Goal: Task Accomplishment & Management: Complete application form

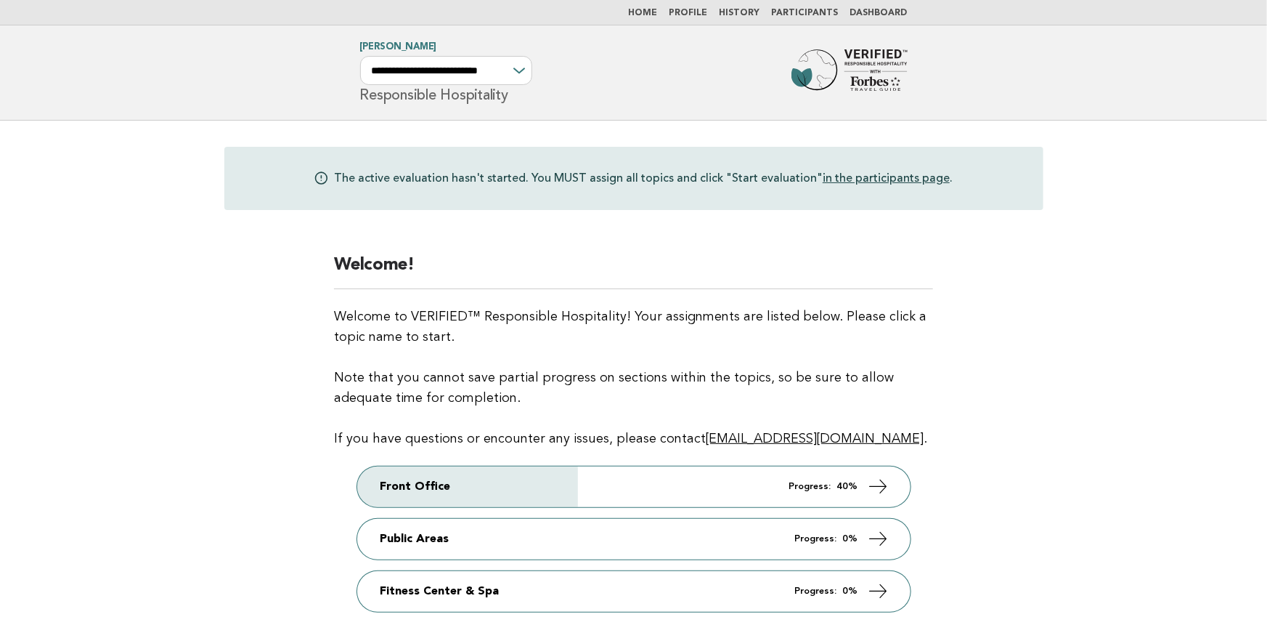
click at [810, 13] on link "Participants" at bounding box center [805, 13] width 67 height 9
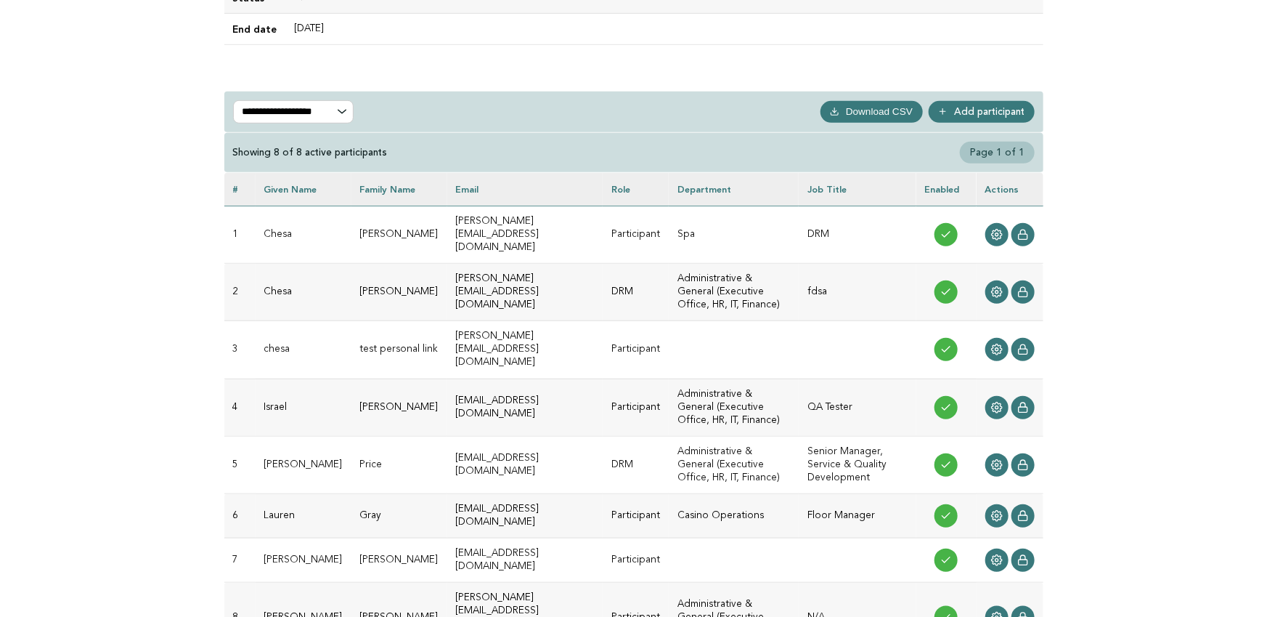
scroll to position [498, 0]
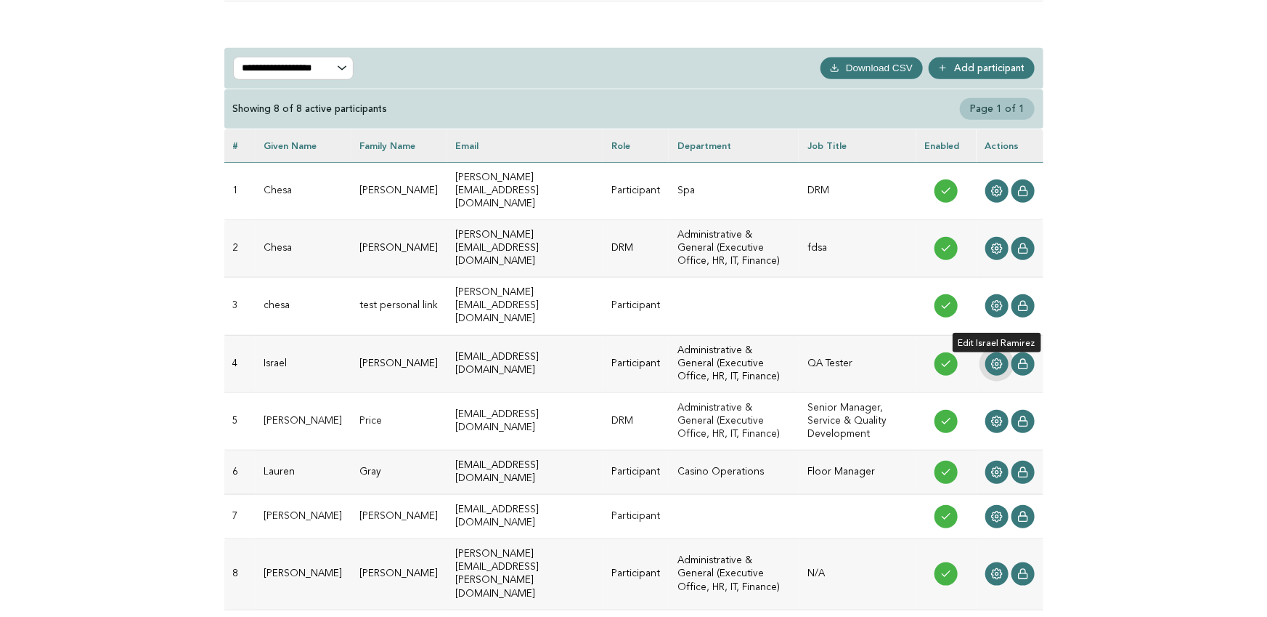
click at [1002, 358] on icon at bounding box center [997, 364] width 12 height 12
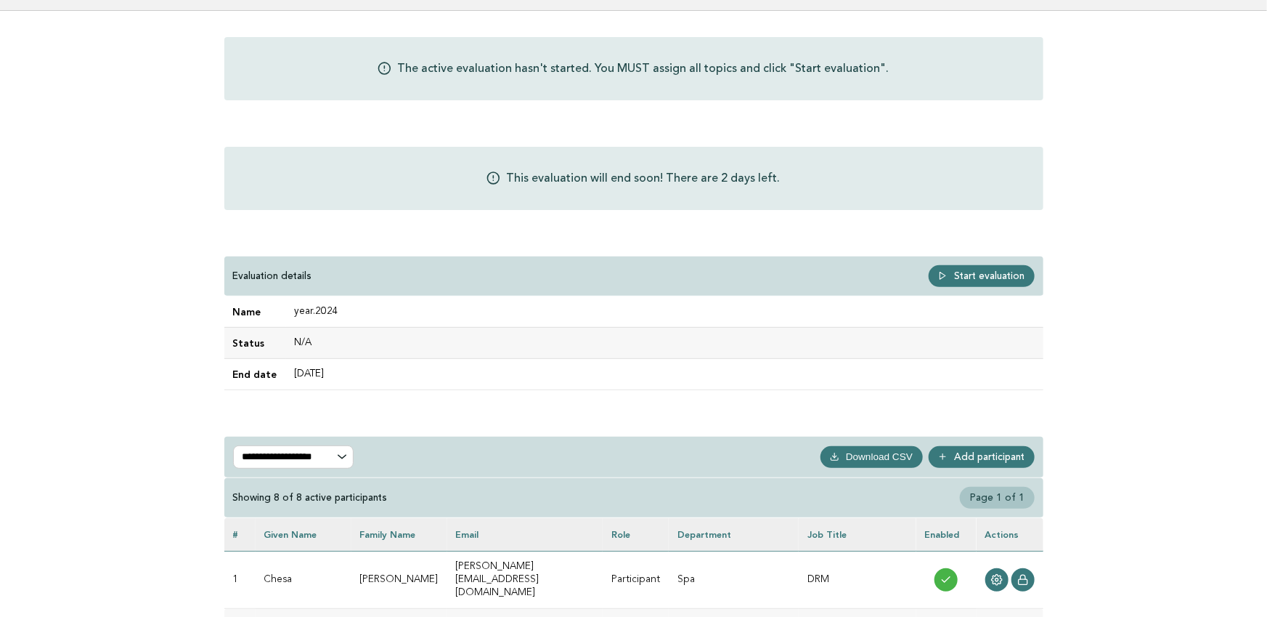
scroll to position [126, 0]
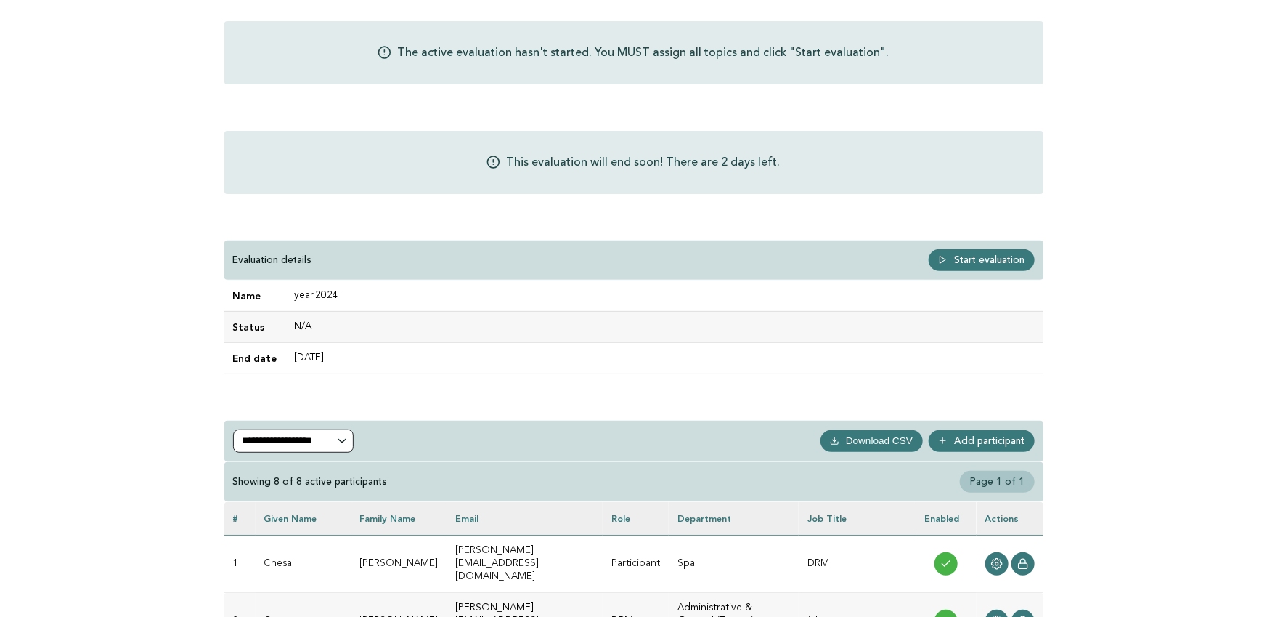
click at [315, 439] on select "**********" at bounding box center [293, 440] width 121 height 23
click at [233, 429] on select "**********" at bounding box center [293, 440] width 121 height 23
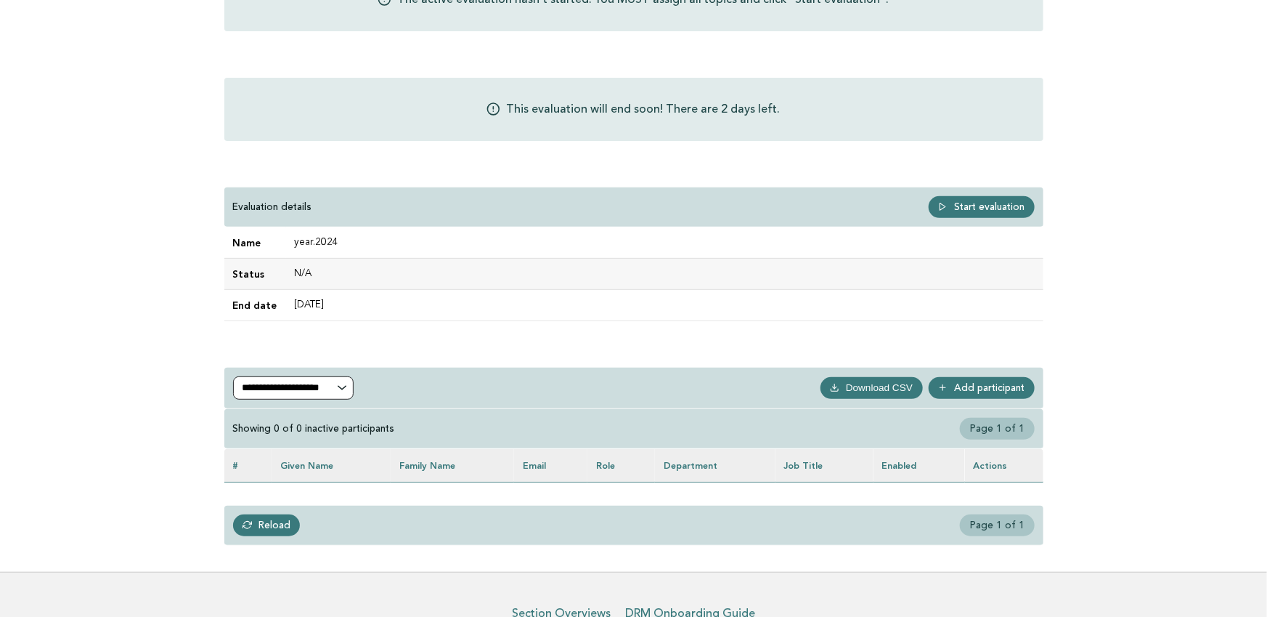
scroll to position [193, 0]
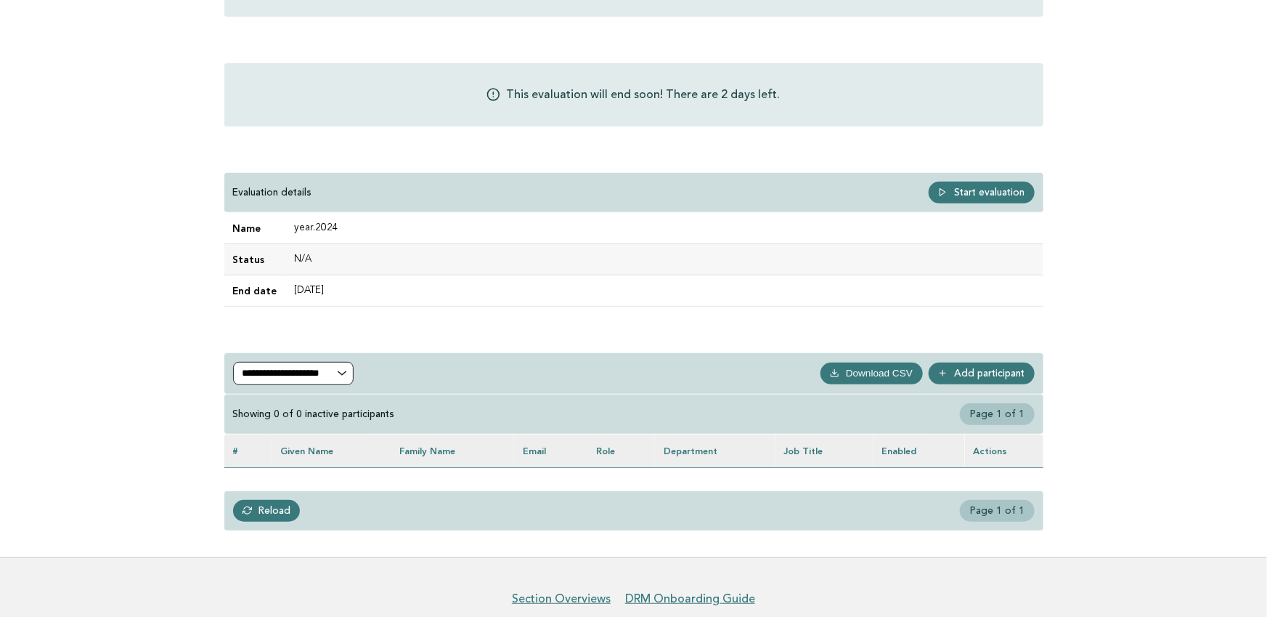
click at [315, 368] on select "**********" at bounding box center [293, 373] width 121 height 23
select select "***"
click at [233, 362] on select "**********" at bounding box center [293, 373] width 121 height 23
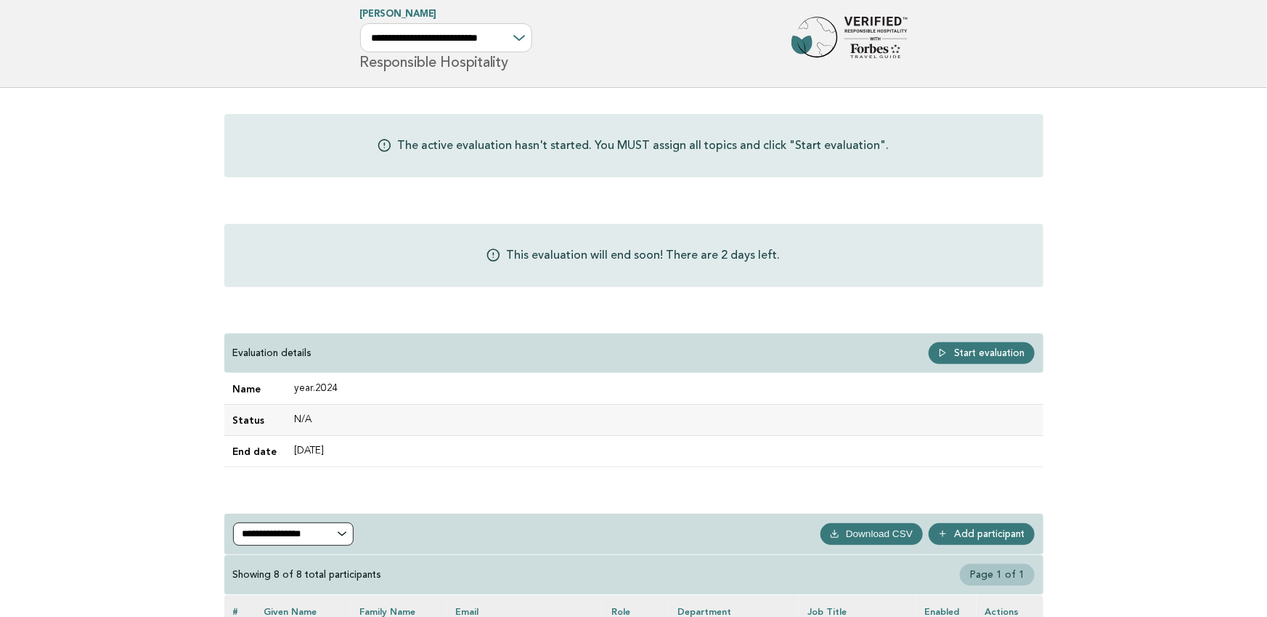
scroll to position [0, 0]
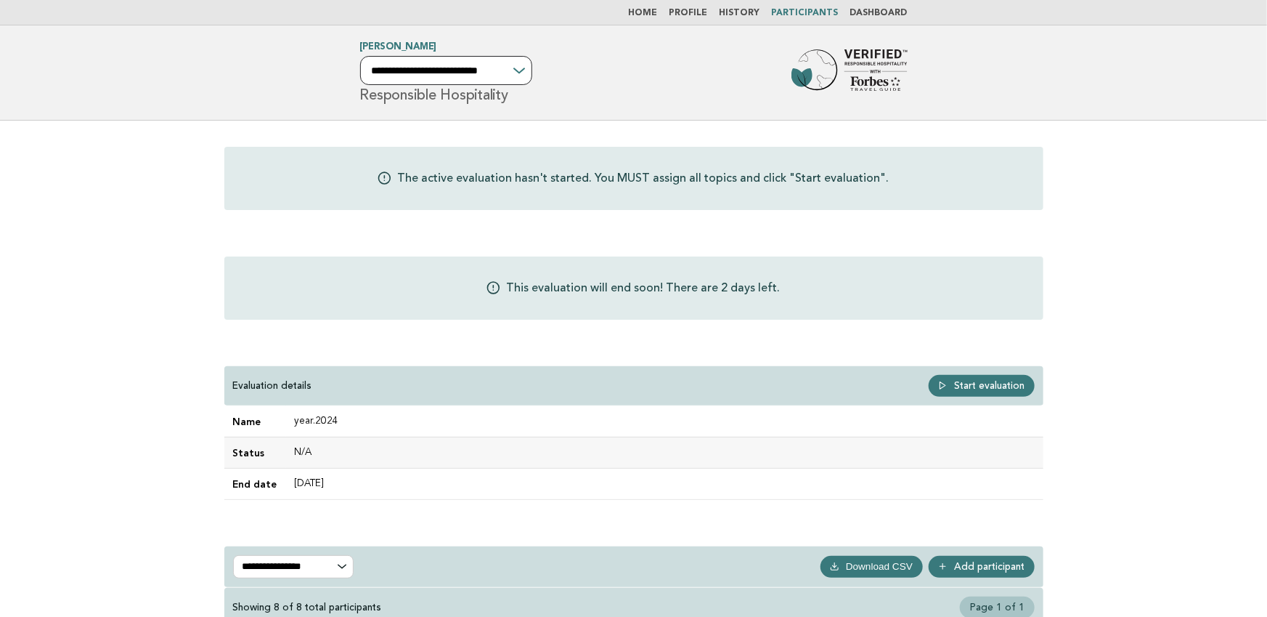
click at [507, 68] on select "**********" at bounding box center [446, 70] width 172 height 29
select select "**********"
click at [360, 56] on select "**********" at bounding box center [446, 70] width 172 height 29
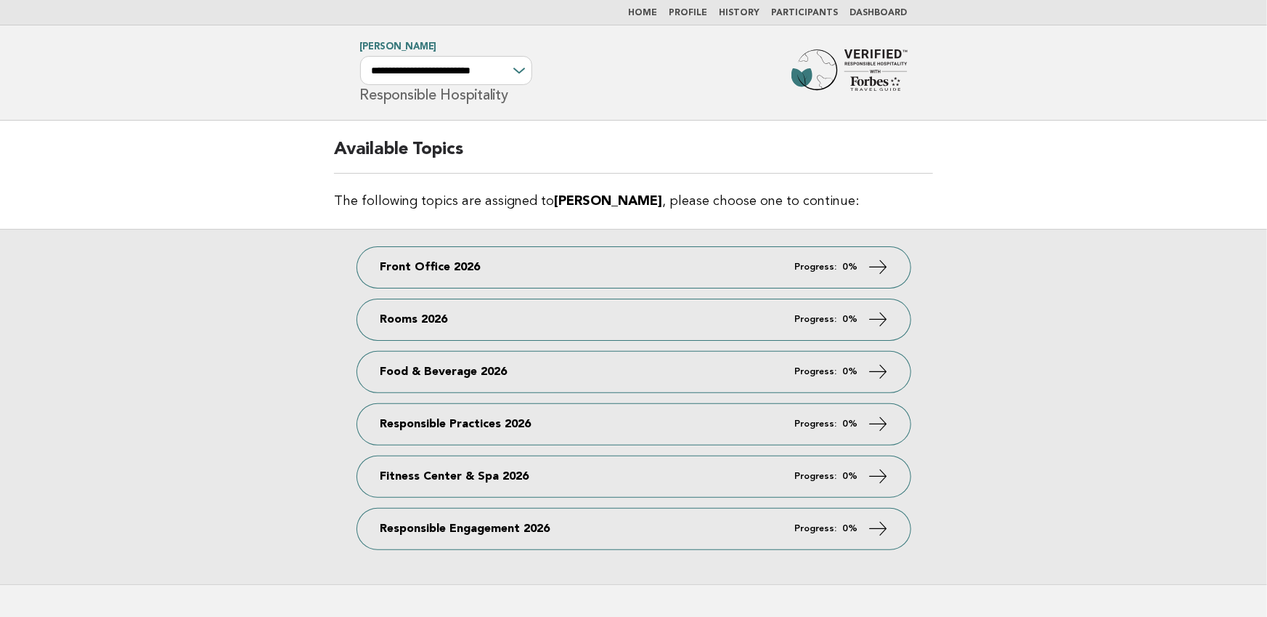
click at [835, 9] on link "Participants" at bounding box center [805, 13] width 67 height 9
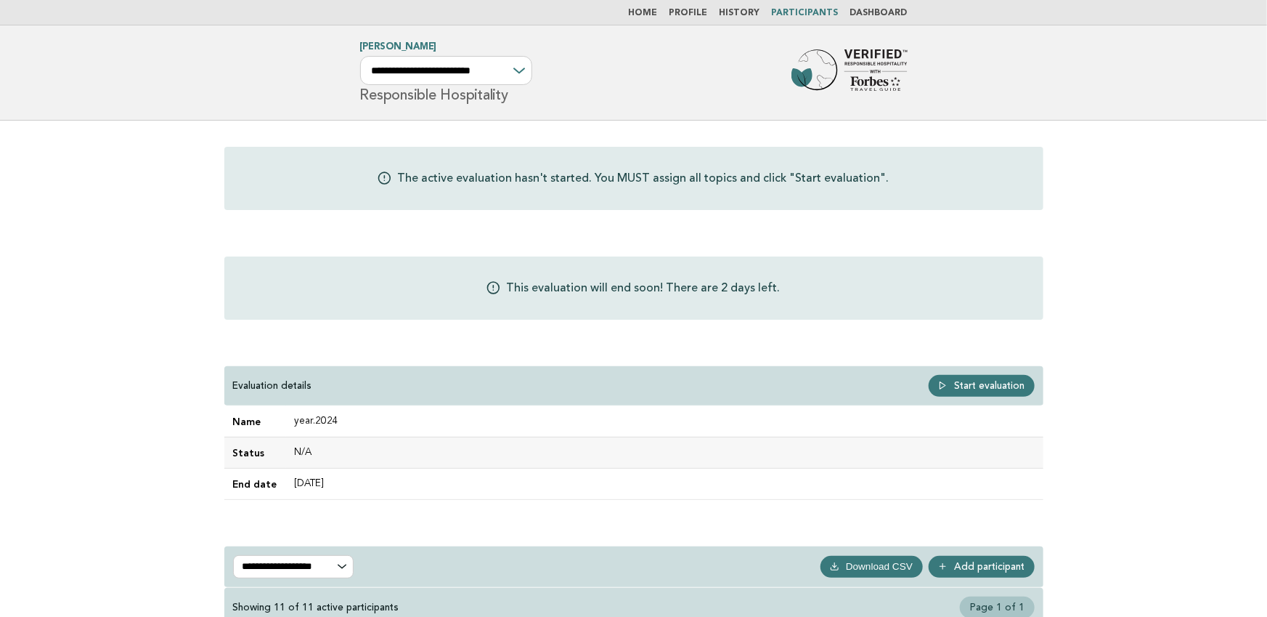
click at [879, 12] on link "Dashboard" at bounding box center [878, 13] width 57 height 9
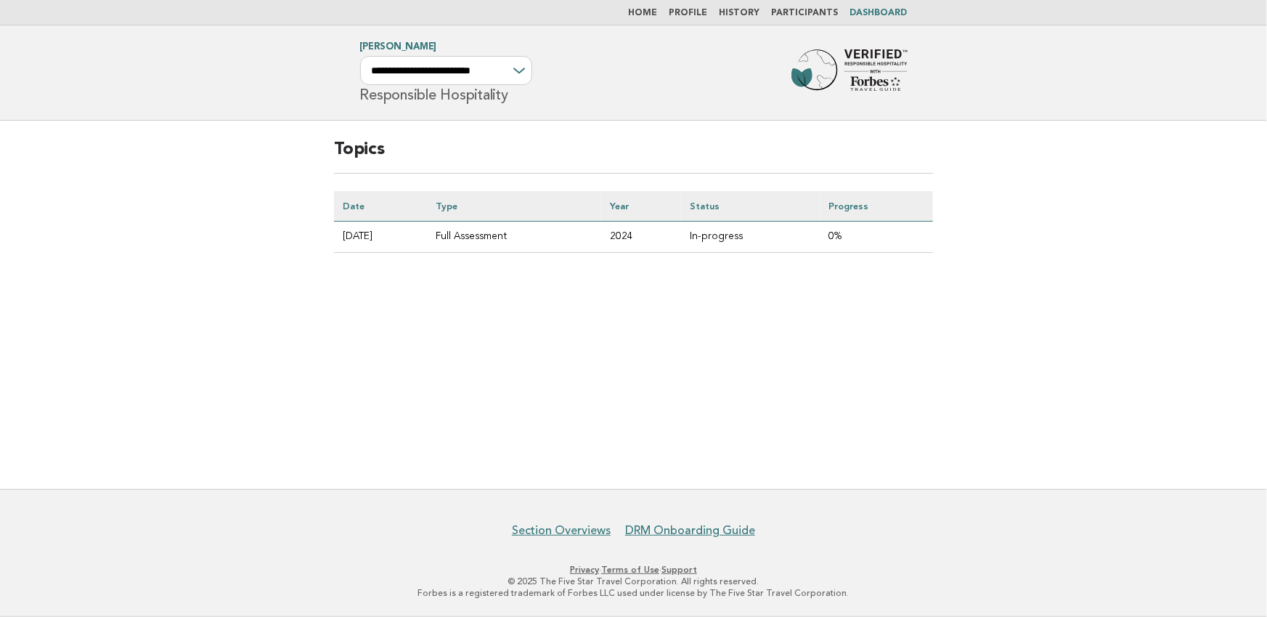
click at [741, 12] on link "History" at bounding box center [740, 13] width 41 height 9
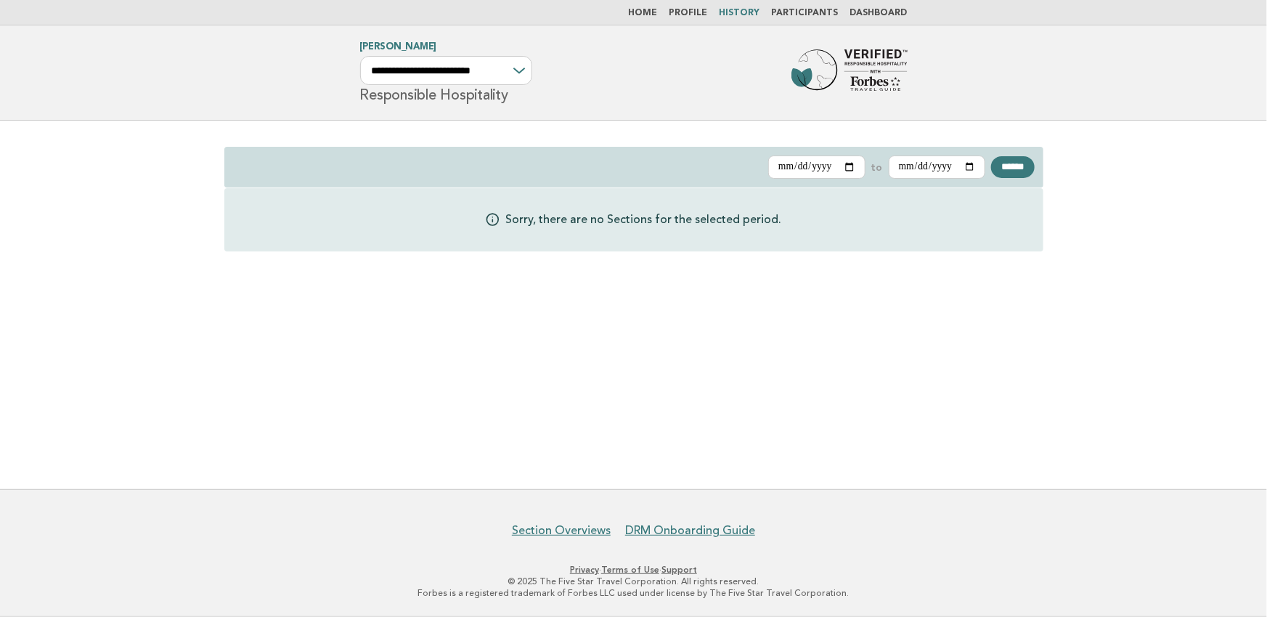
click at [694, 11] on link "Profile" at bounding box center [689, 13] width 38 height 9
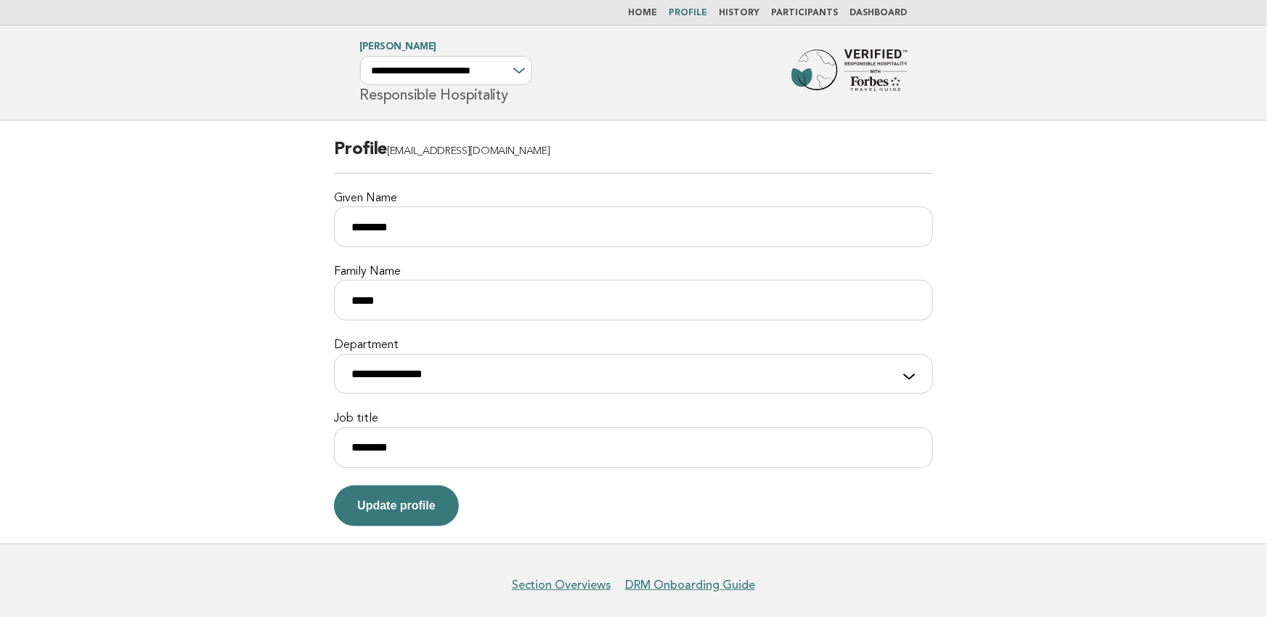
click at [798, 7] on li "Participants" at bounding box center [805, 13] width 67 height 12
click at [801, 11] on link "Participants" at bounding box center [805, 13] width 67 height 9
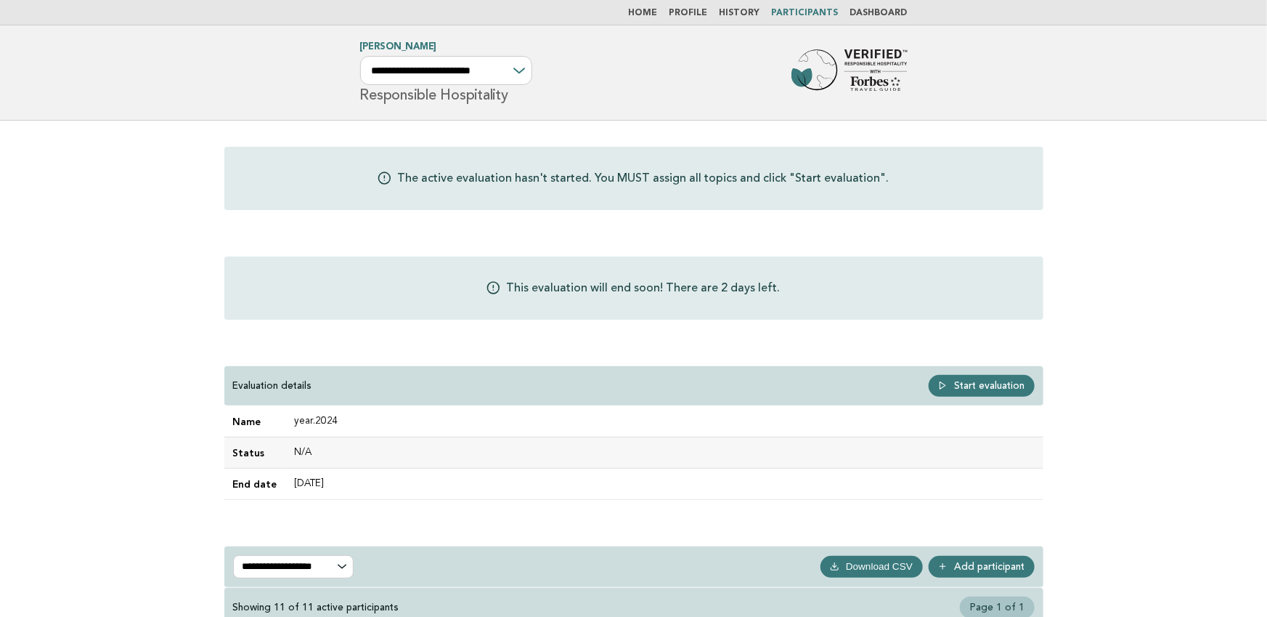
click at [654, 9] on link "Home" at bounding box center [643, 13] width 29 height 9
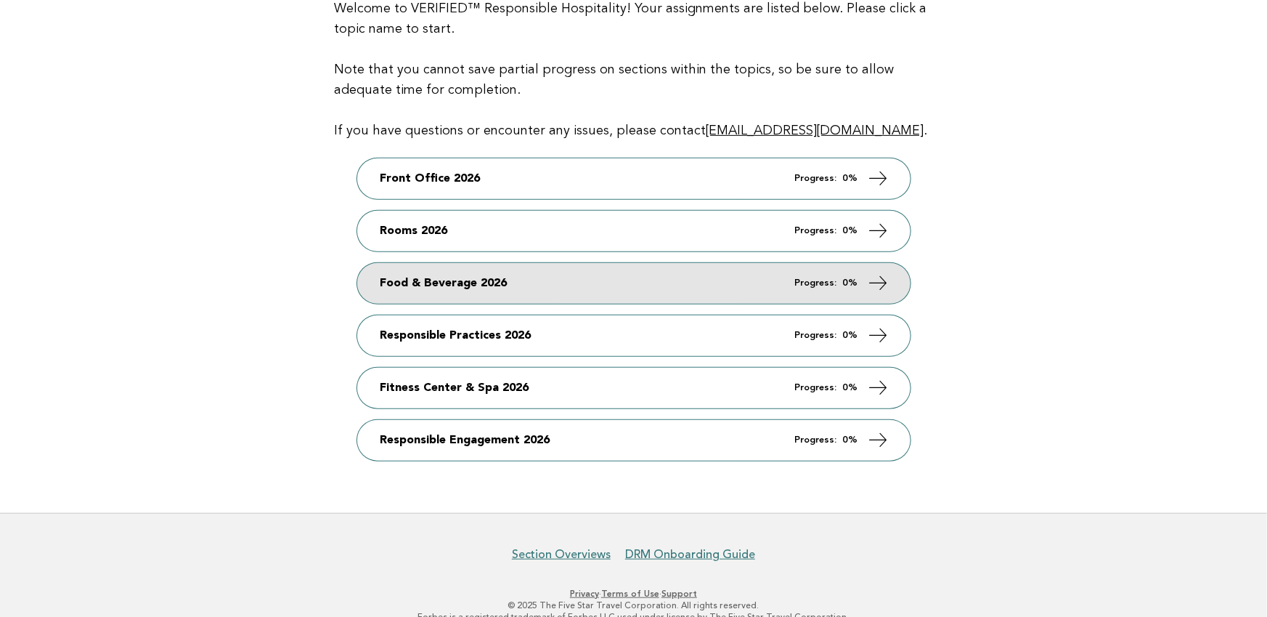
scroll to position [331, 0]
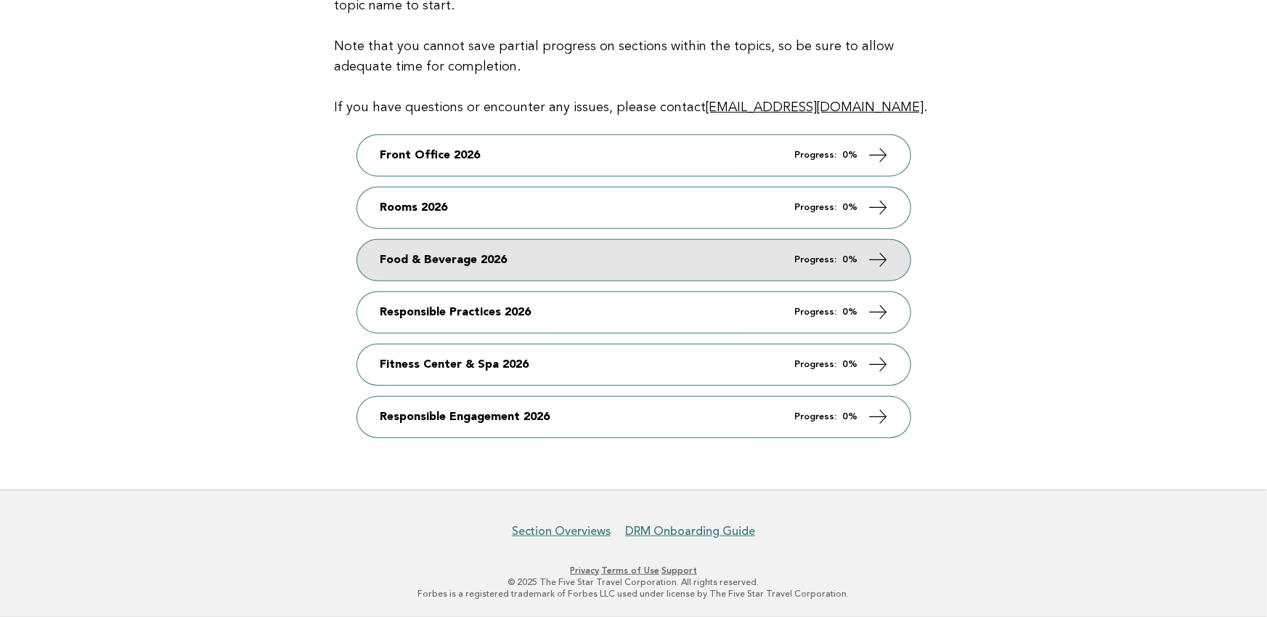
click at [603, 255] on link "Food & Beverage 2026 Progress: 0%" at bounding box center [633, 260] width 553 height 41
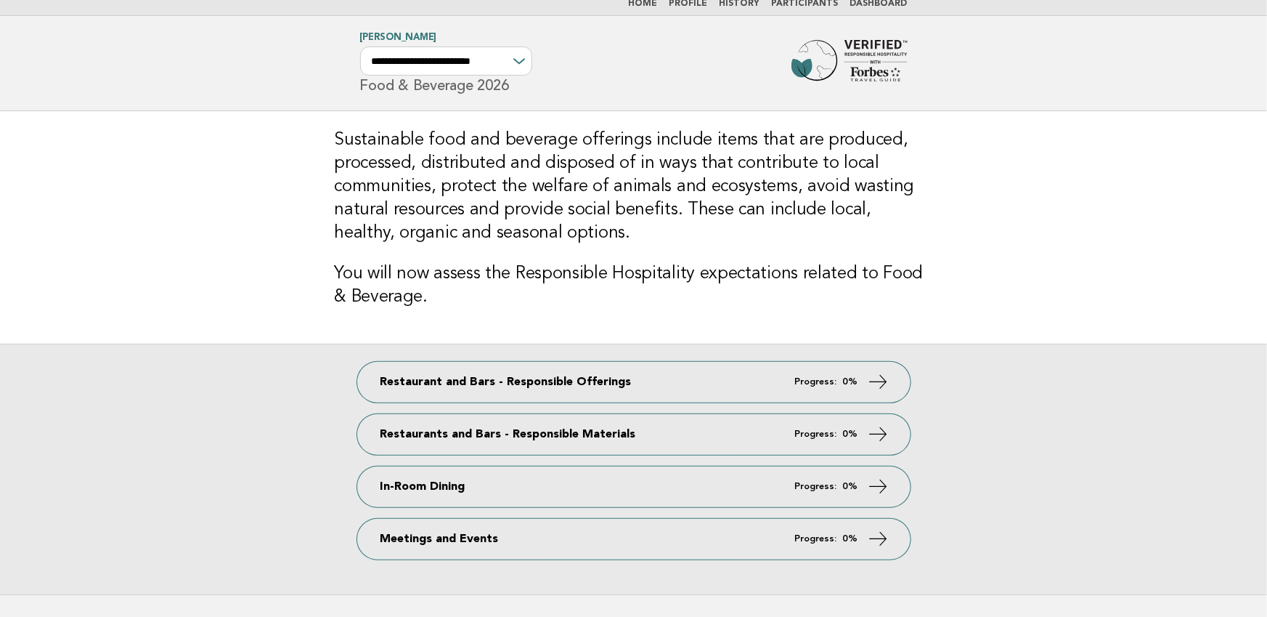
scroll to position [10, 0]
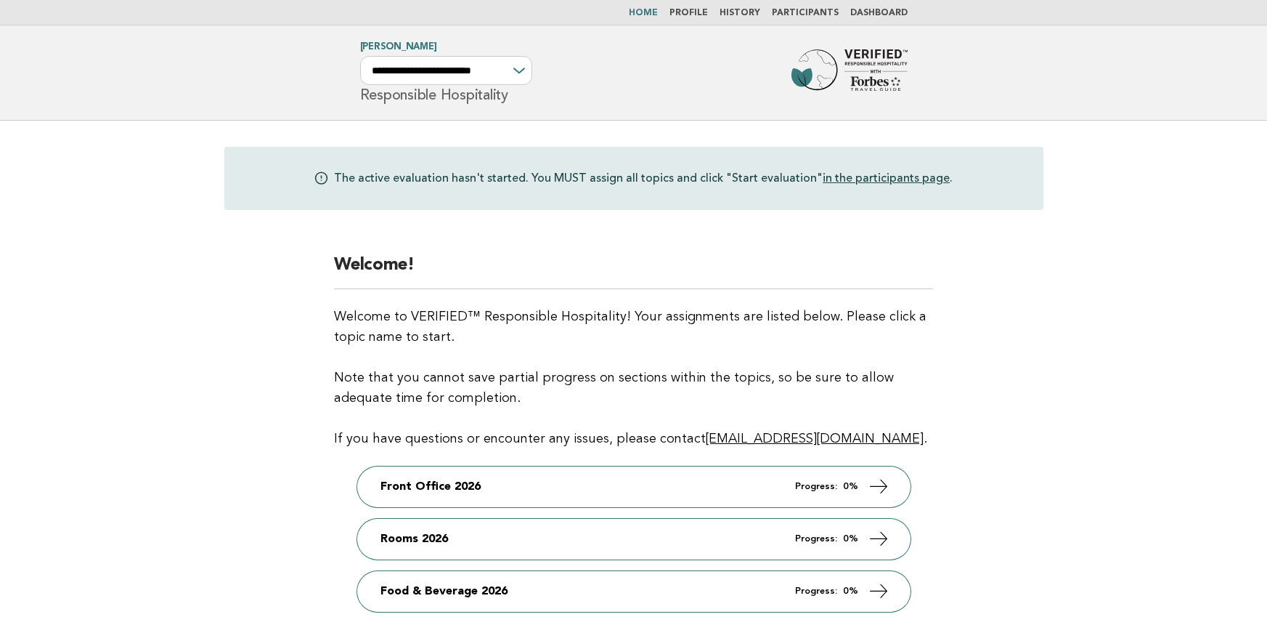
scroll to position [331, 0]
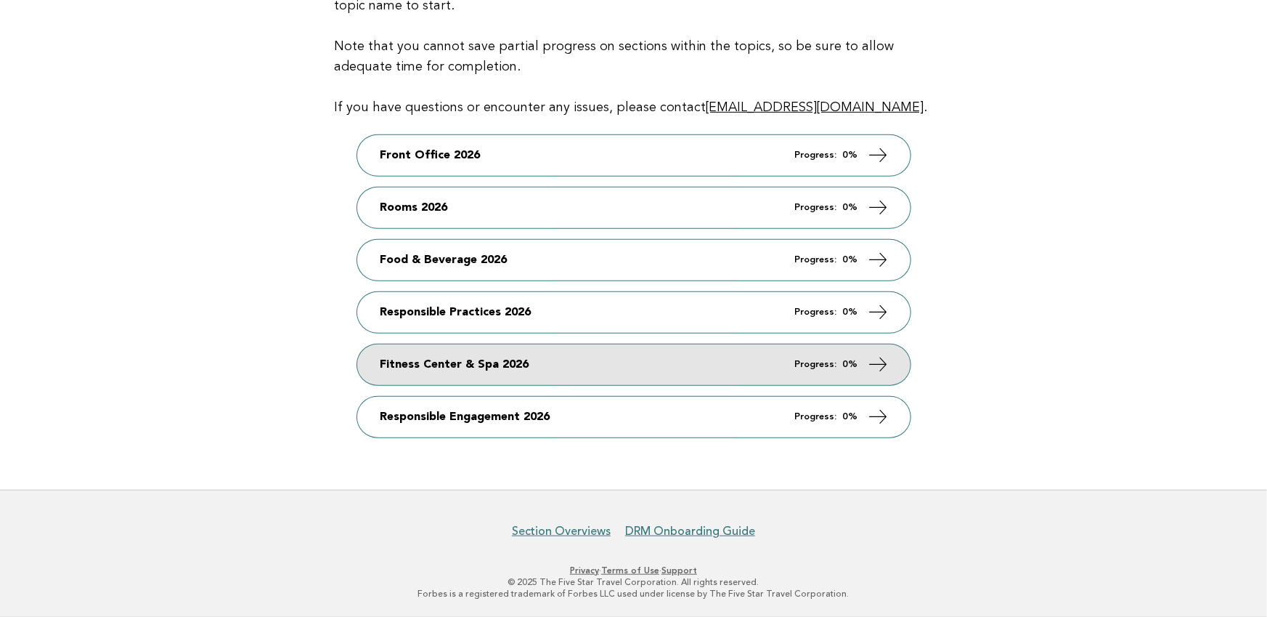
click at [497, 370] on link "Fitness Center & Spa 2026 Progress: 0%" at bounding box center [633, 364] width 553 height 41
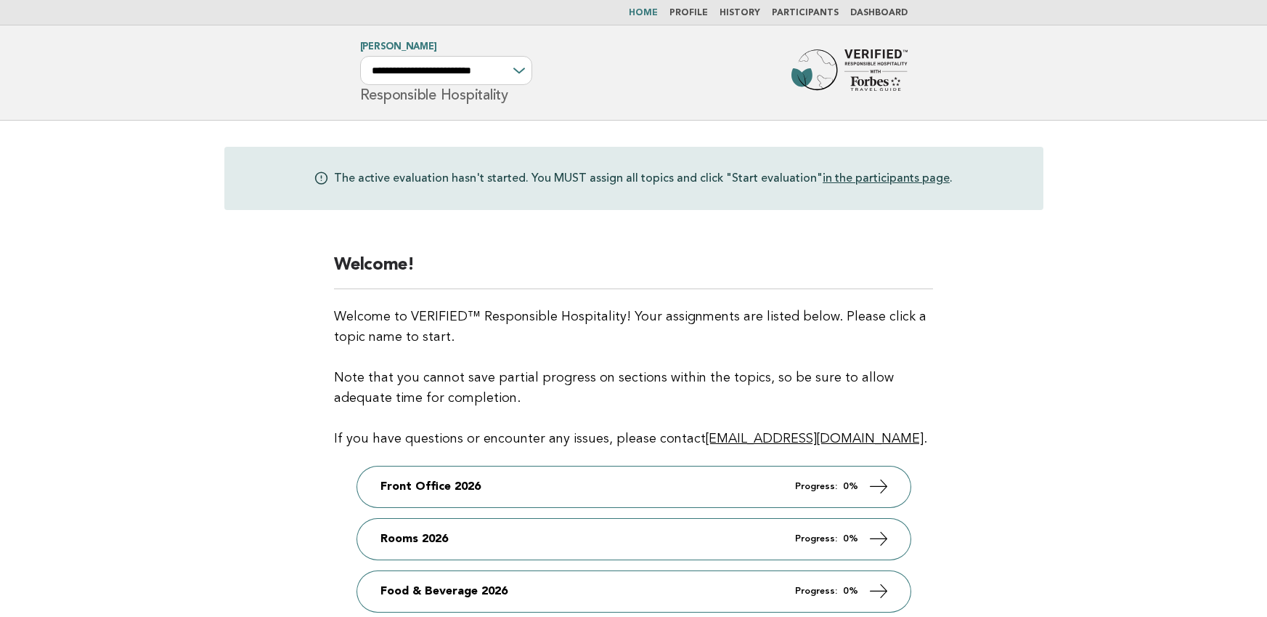
scroll to position [331, 0]
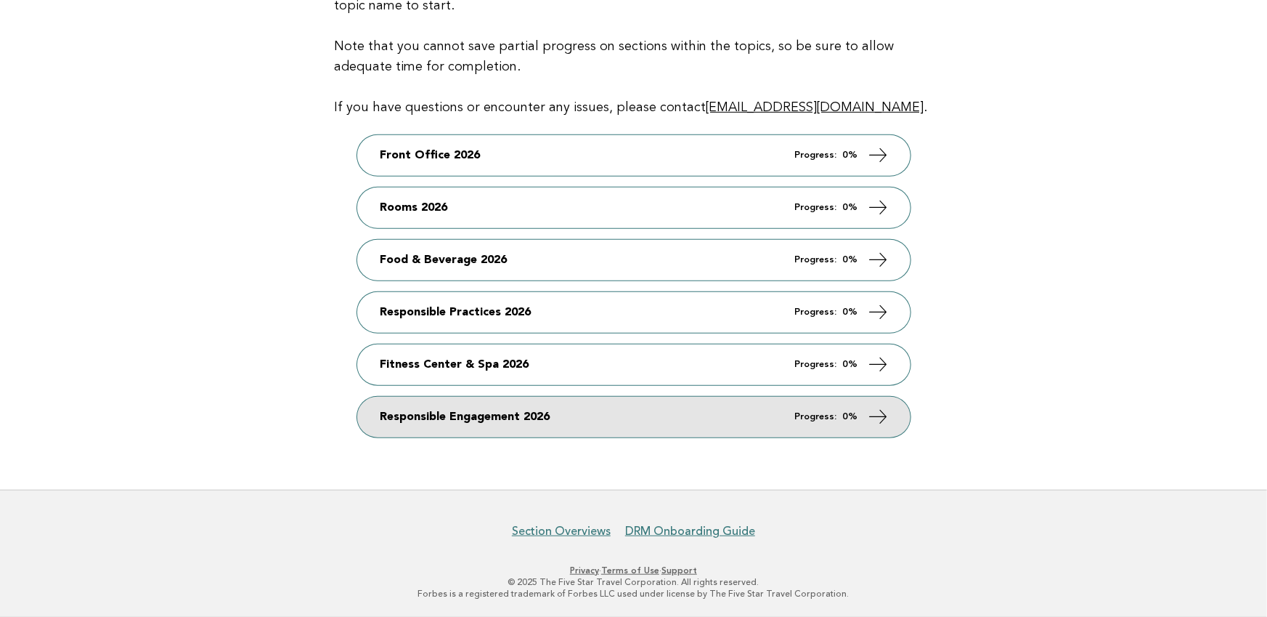
click at [505, 415] on link "Responsible Engagement 2026 Progress: 0%" at bounding box center [633, 416] width 553 height 41
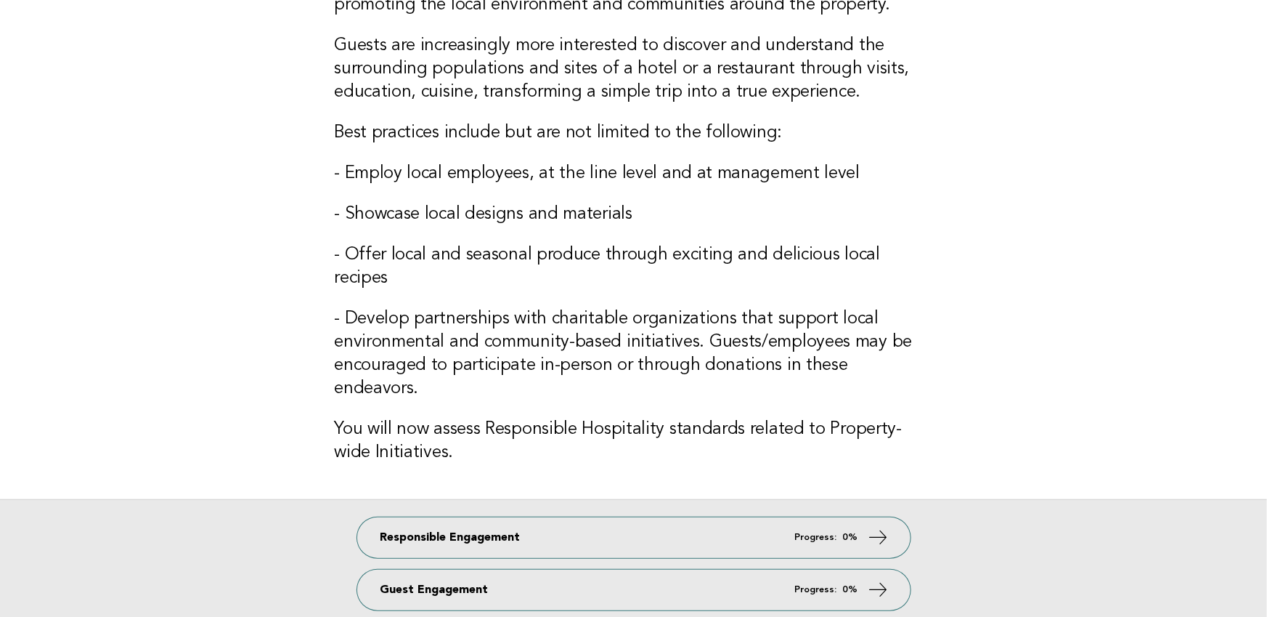
scroll to position [252, 0]
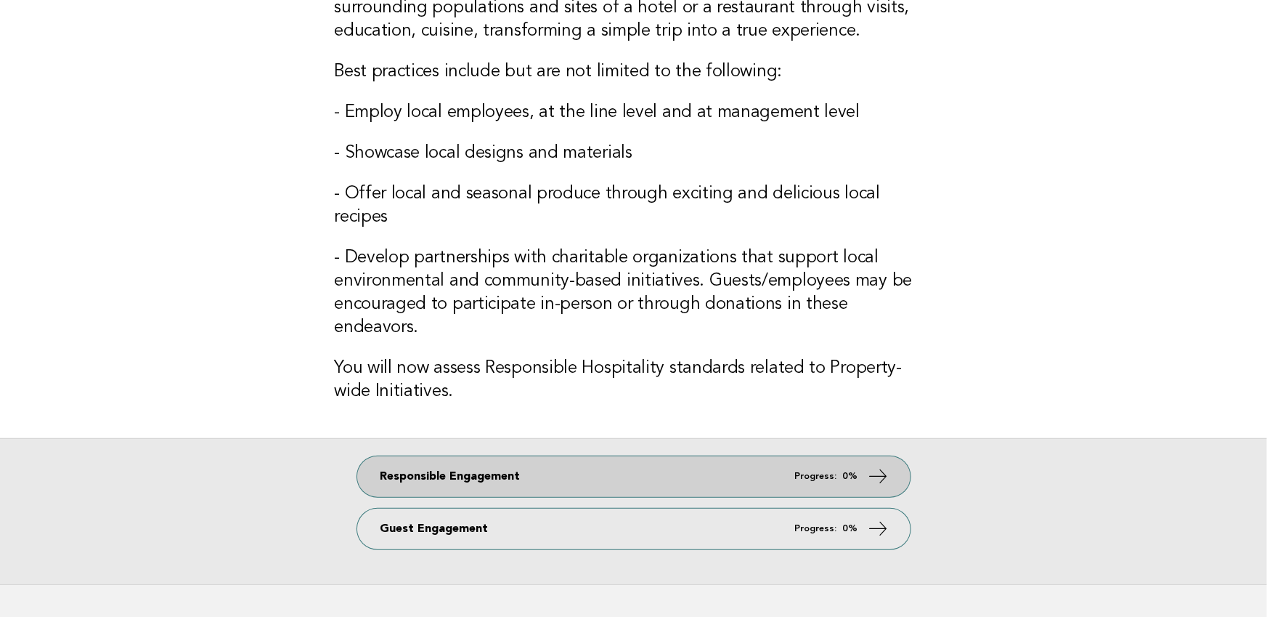
click at [574, 456] on link "Responsible Engagement Progress: 0%" at bounding box center [633, 476] width 553 height 41
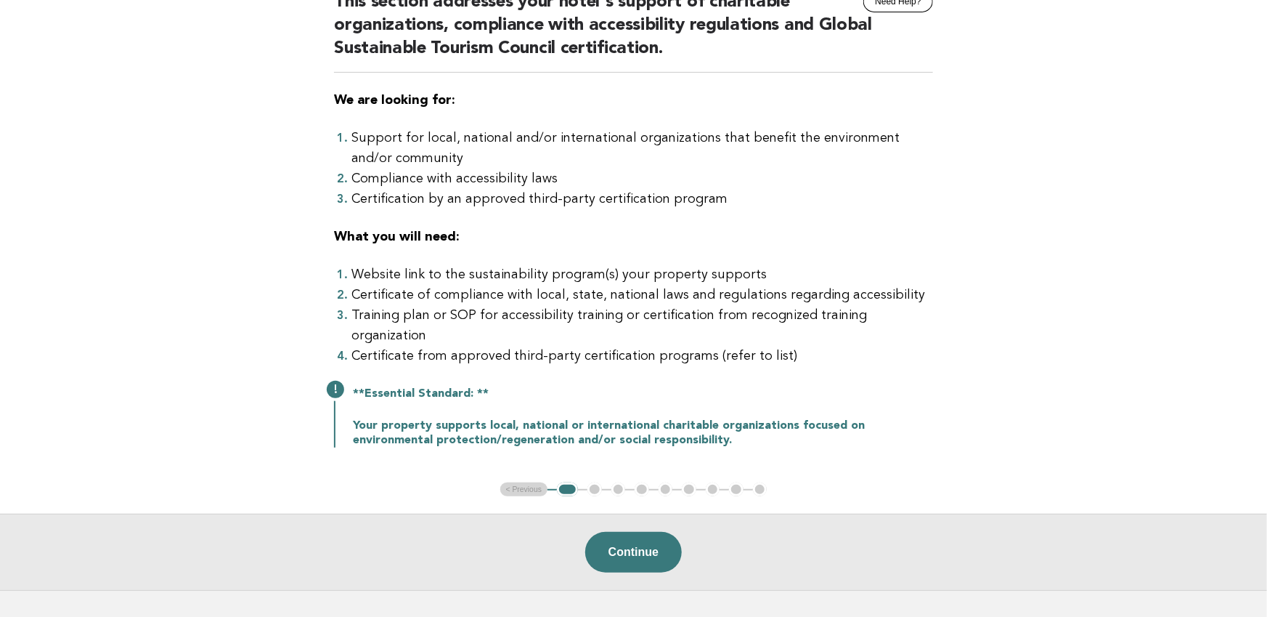
scroll to position [172, 0]
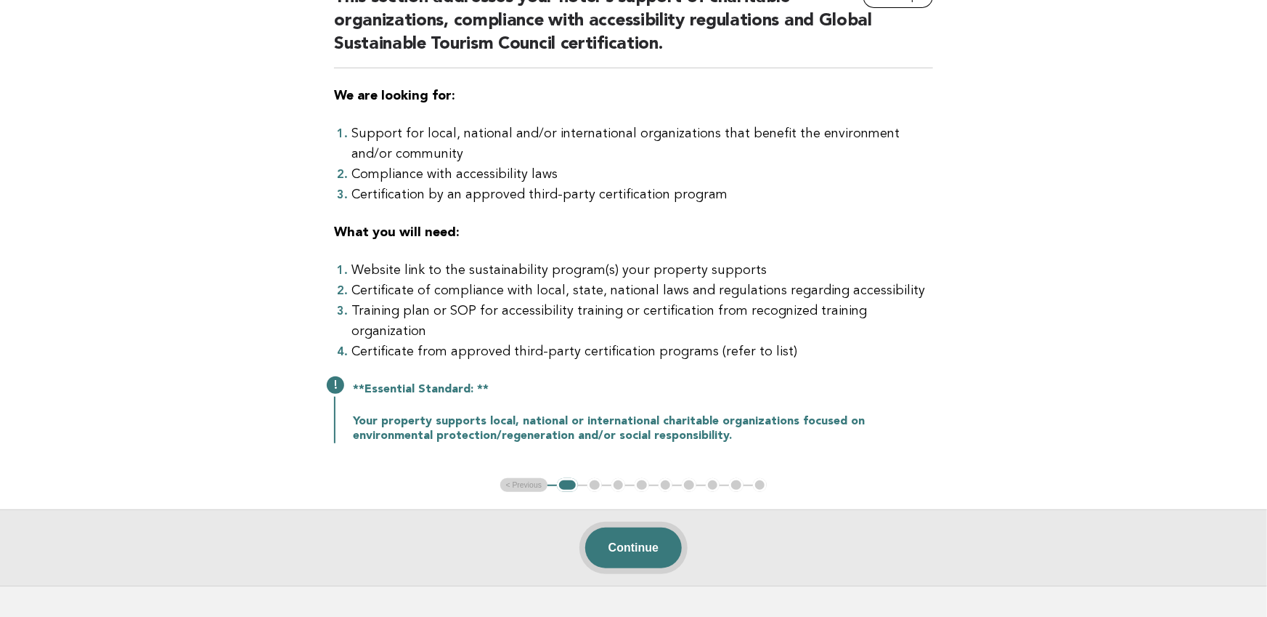
click at [611, 527] on button "Continue" at bounding box center [633, 547] width 97 height 41
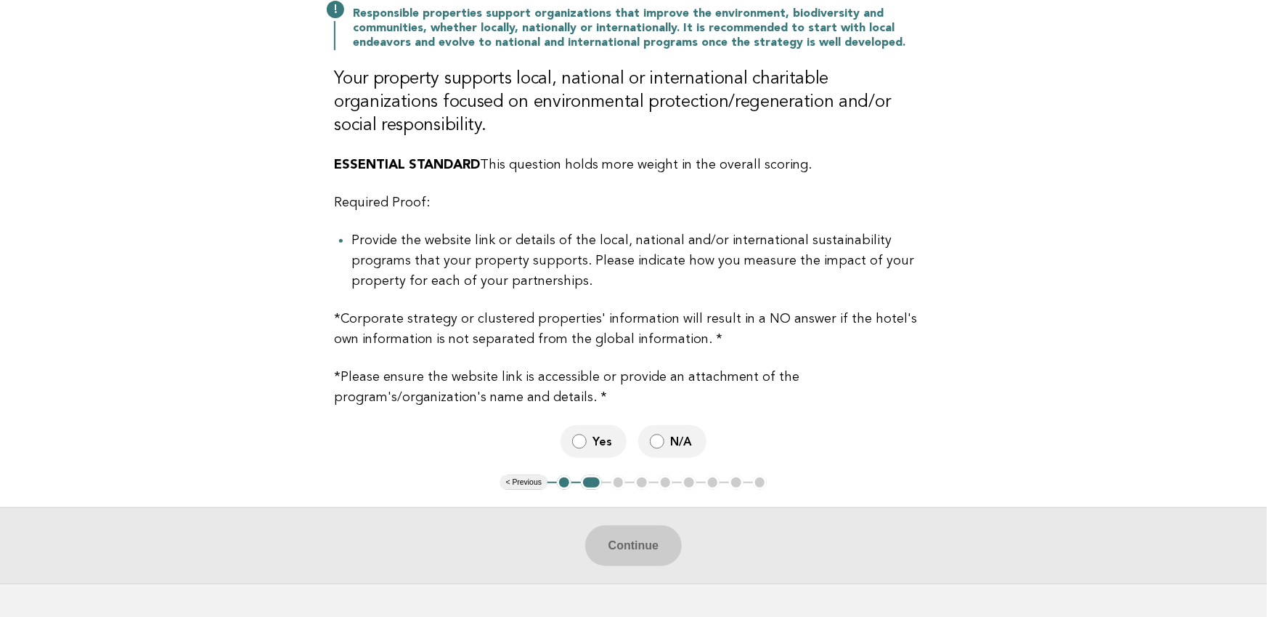
scroll to position [235, 0]
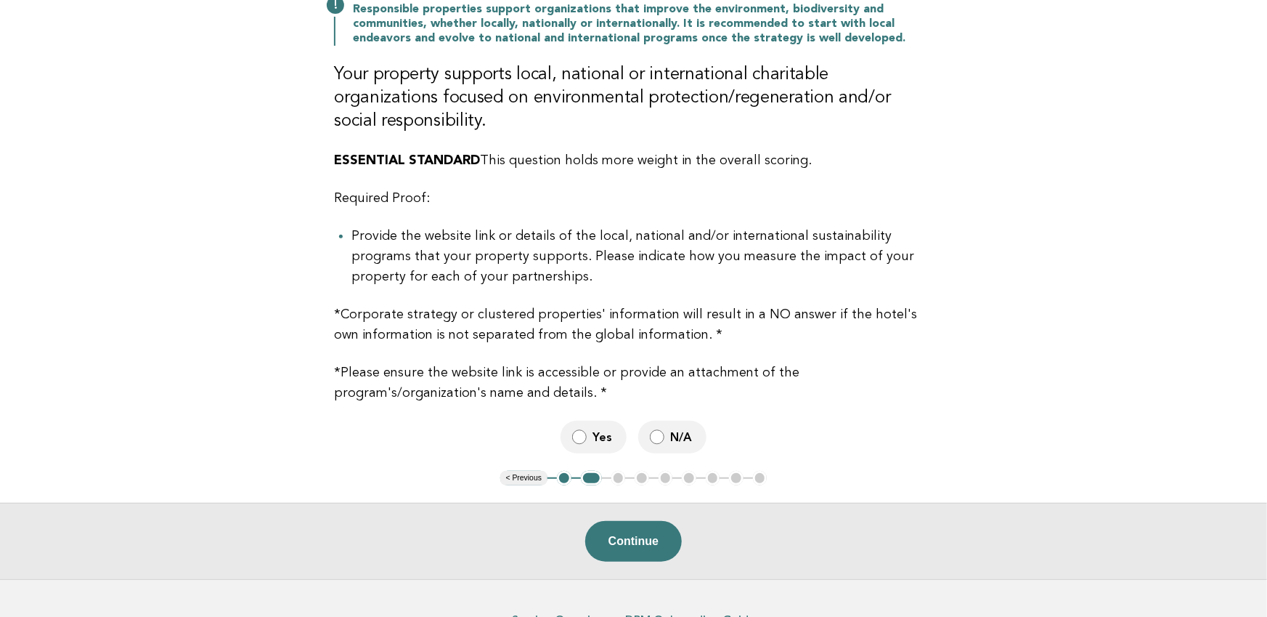
click at [587, 420] on label "Yes" at bounding box center [594, 436] width 66 height 33
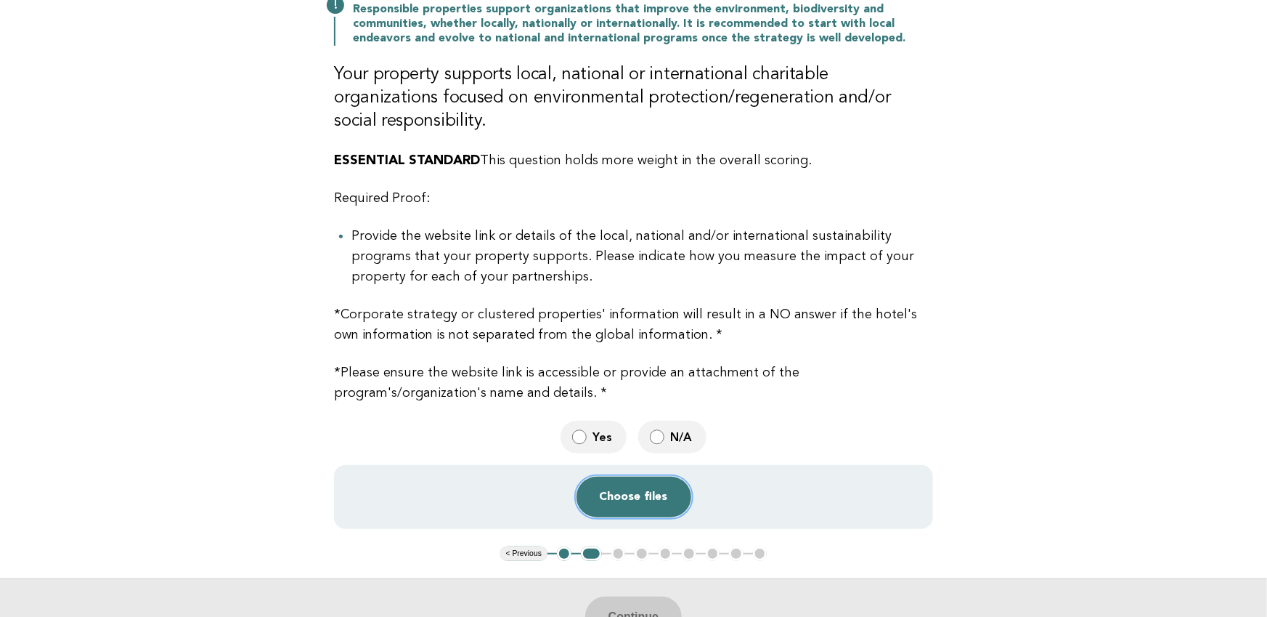
click at [633, 476] on button "Choose files" at bounding box center [634, 496] width 115 height 41
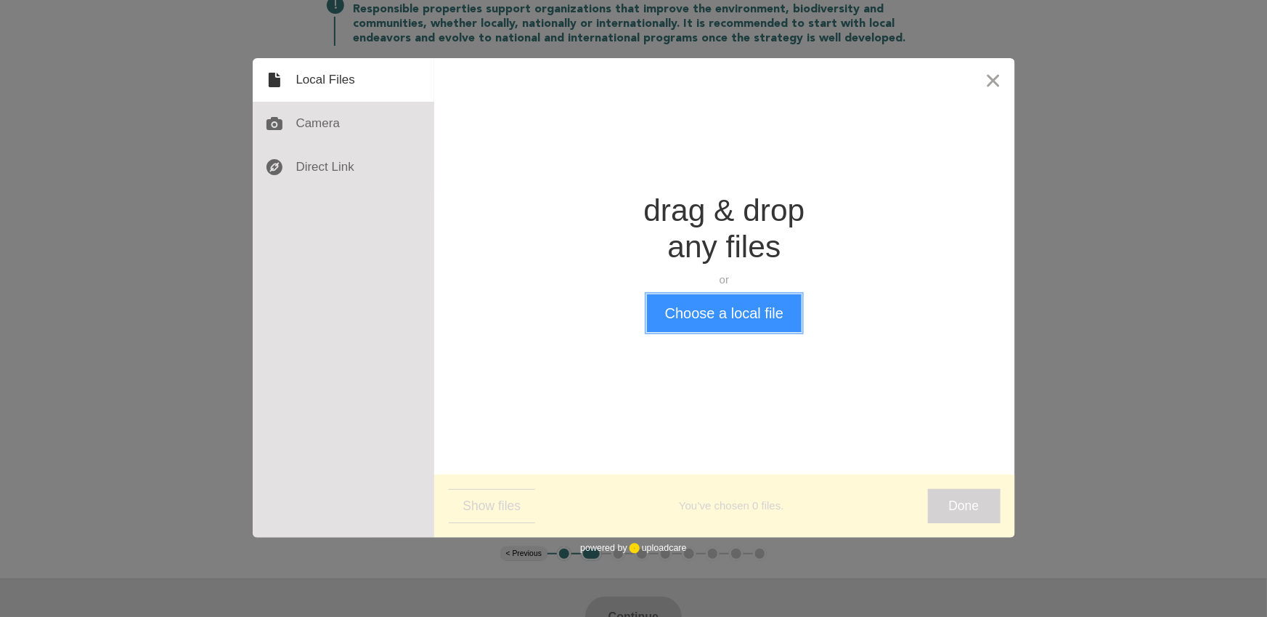
click at [707, 317] on button "Choose a local file" at bounding box center [724, 313] width 155 height 38
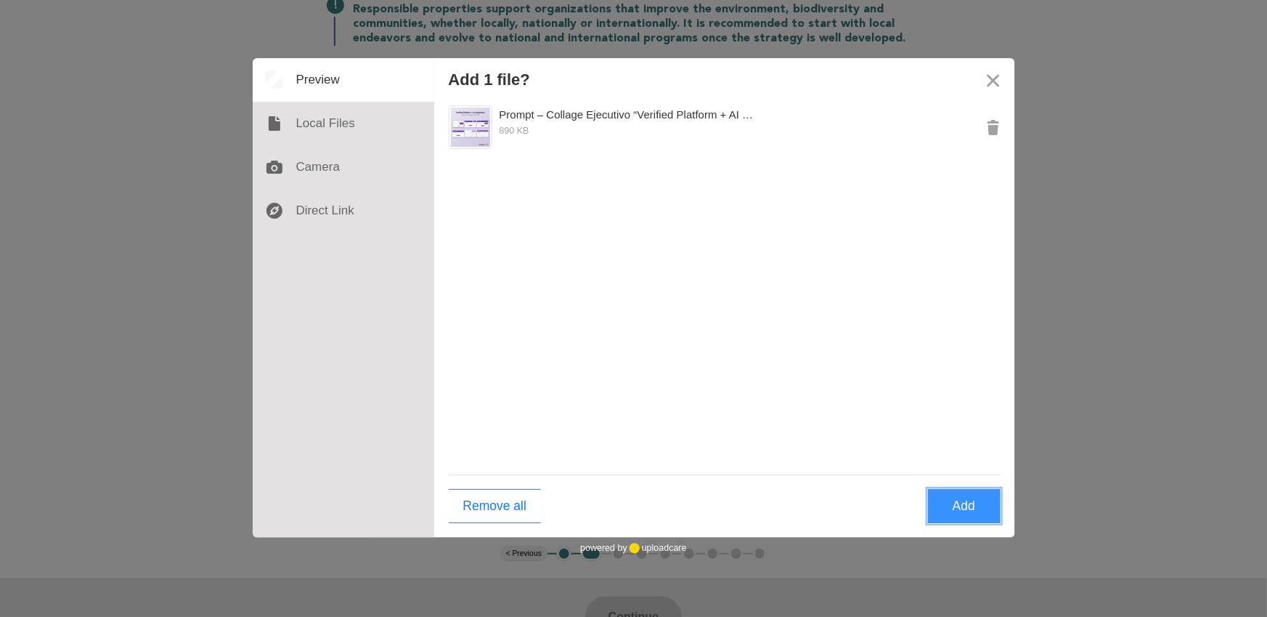
click at [964, 503] on button "Add" at bounding box center [964, 506] width 73 height 34
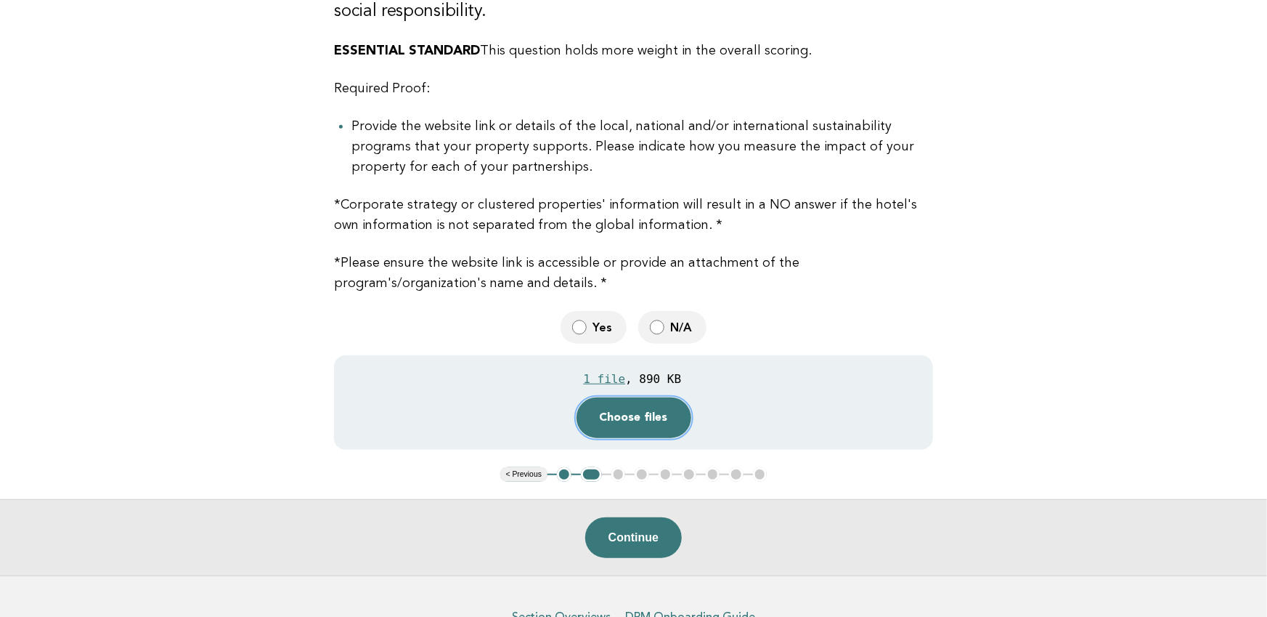
scroll to position [385, 0]
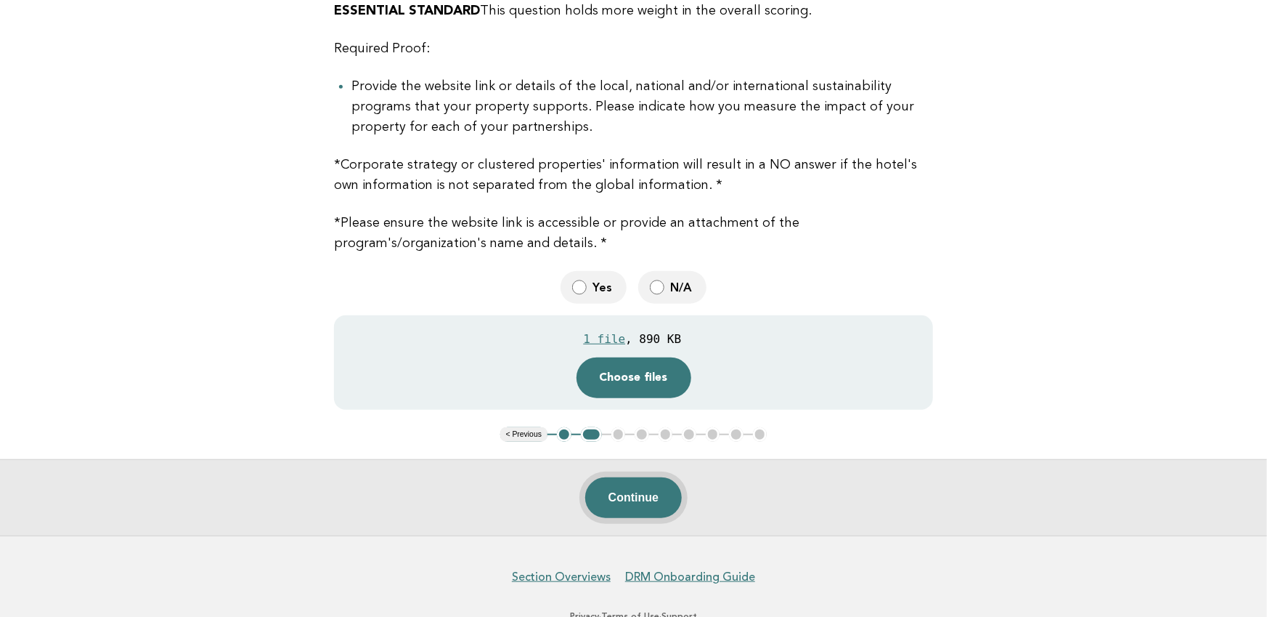
click at [668, 477] on button "Continue" at bounding box center [633, 497] width 97 height 41
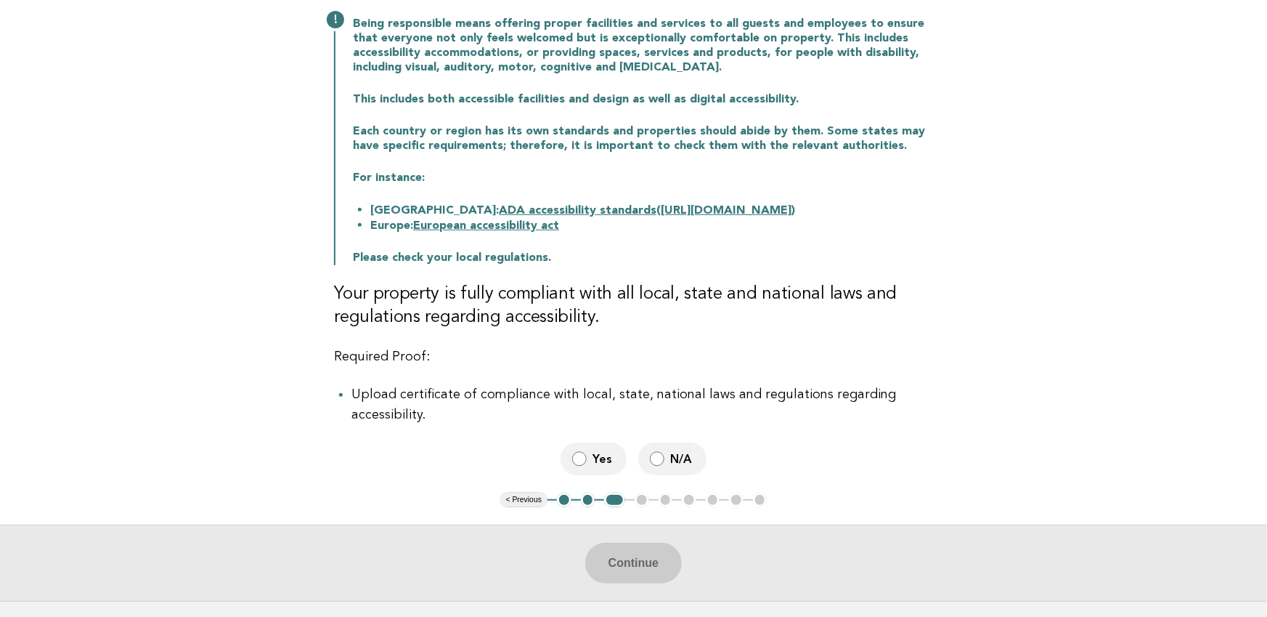
scroll to position [201, 0]
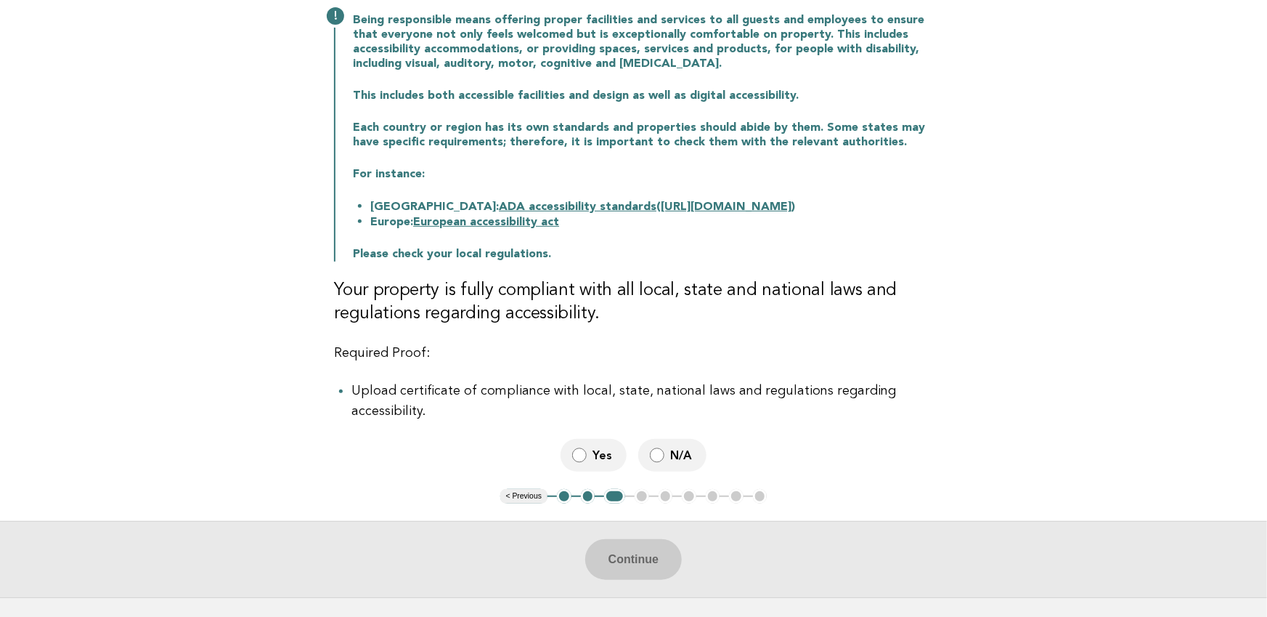
click at [665, 451] on label "N/A" at bounding box center [672, 455] width 68 height 33
click at [634, 551] on button "Continue" at bounding box center [633, 559] width 97 height 41
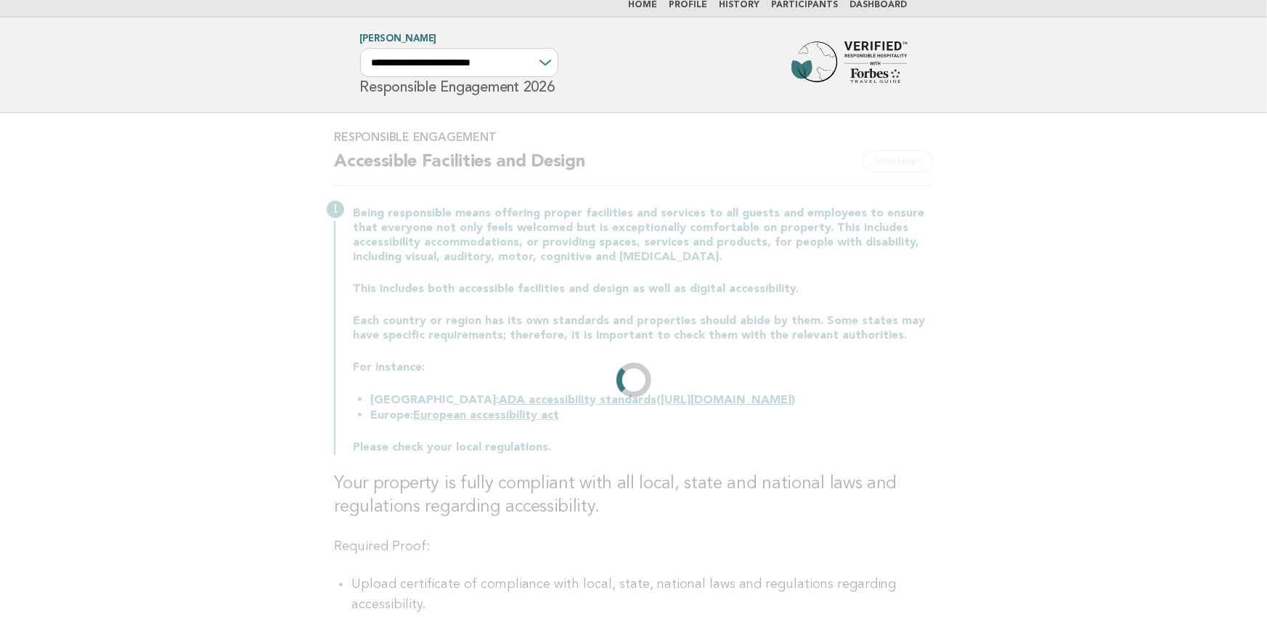
scroll to position [0, 0]
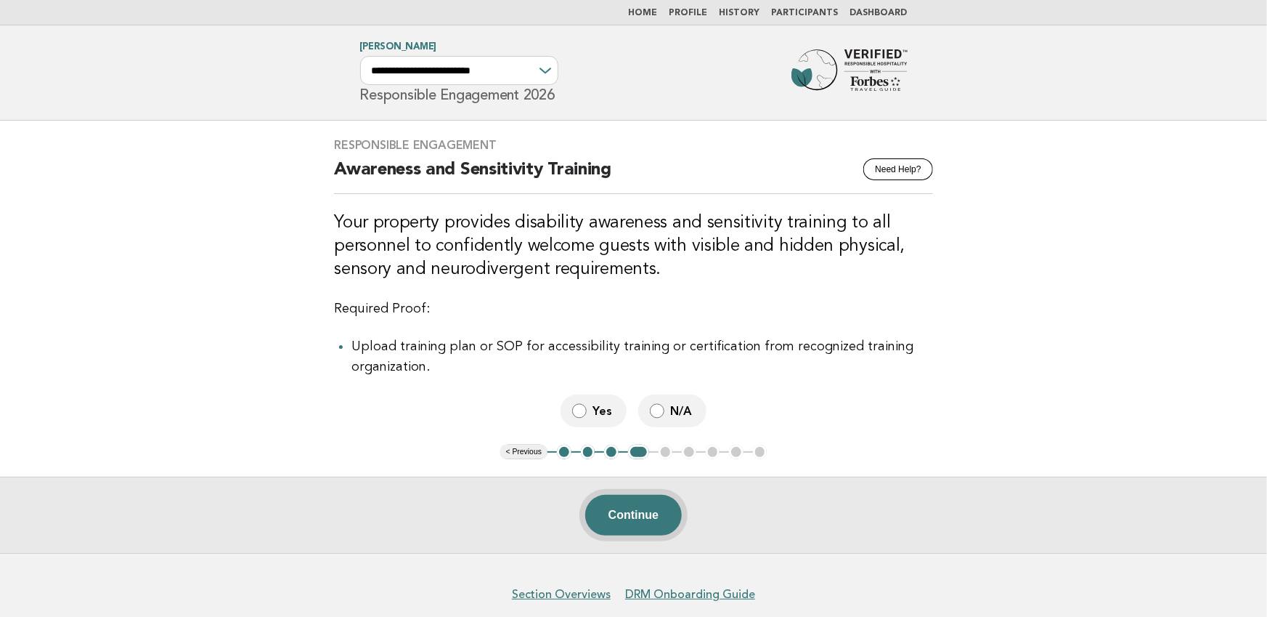
click at [645, 511] on button "Continue" at bounding box center [633, 515] width 97 height 41
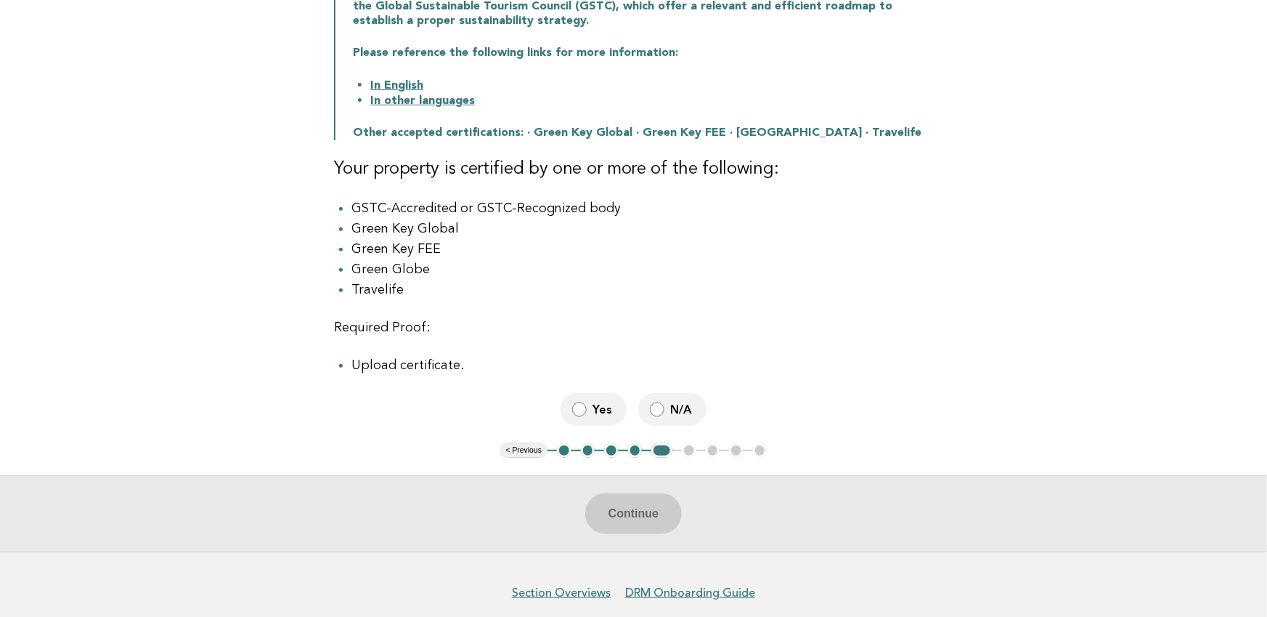
scroll to position [281, 0]
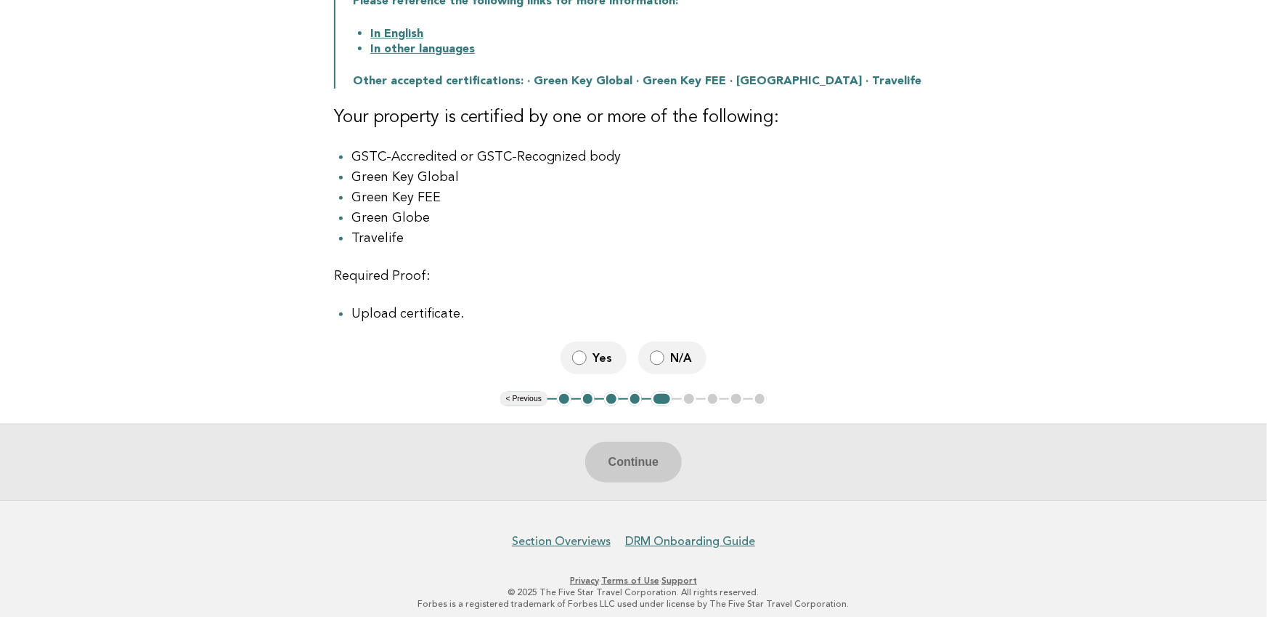
click at [596, 365] on span "Yes" at bounding box center [604, 357] width 23 height 15
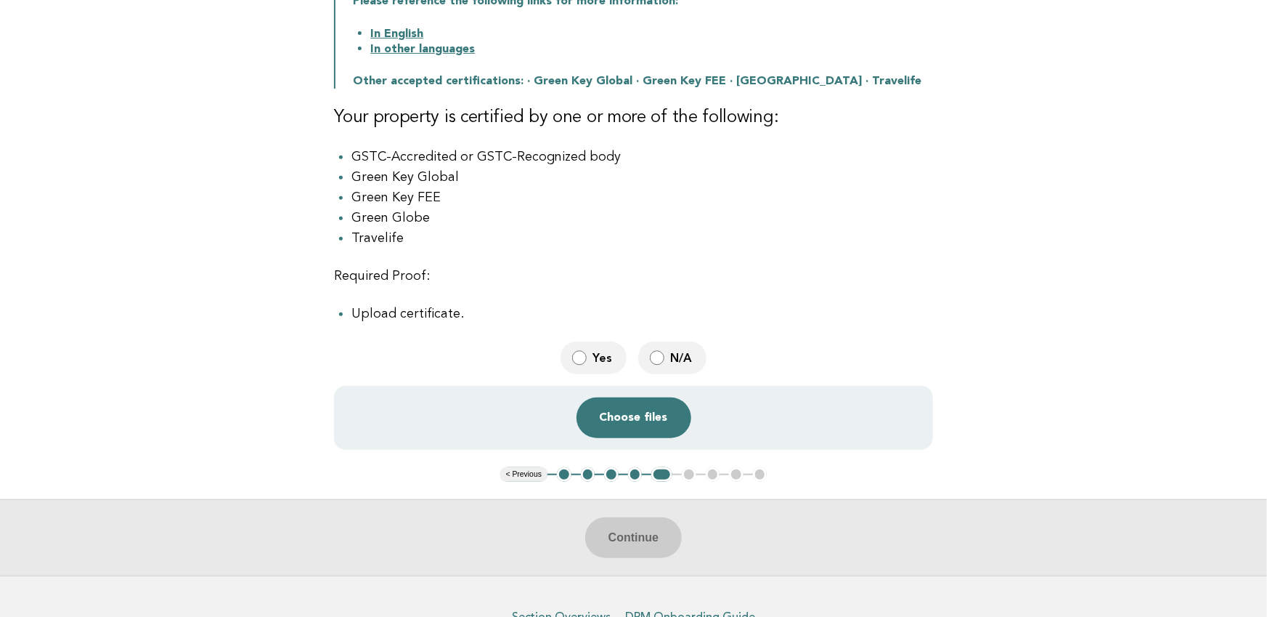
click at [670, 357] on span "N/A" at bounding box center [682, 357] width 25 height 15
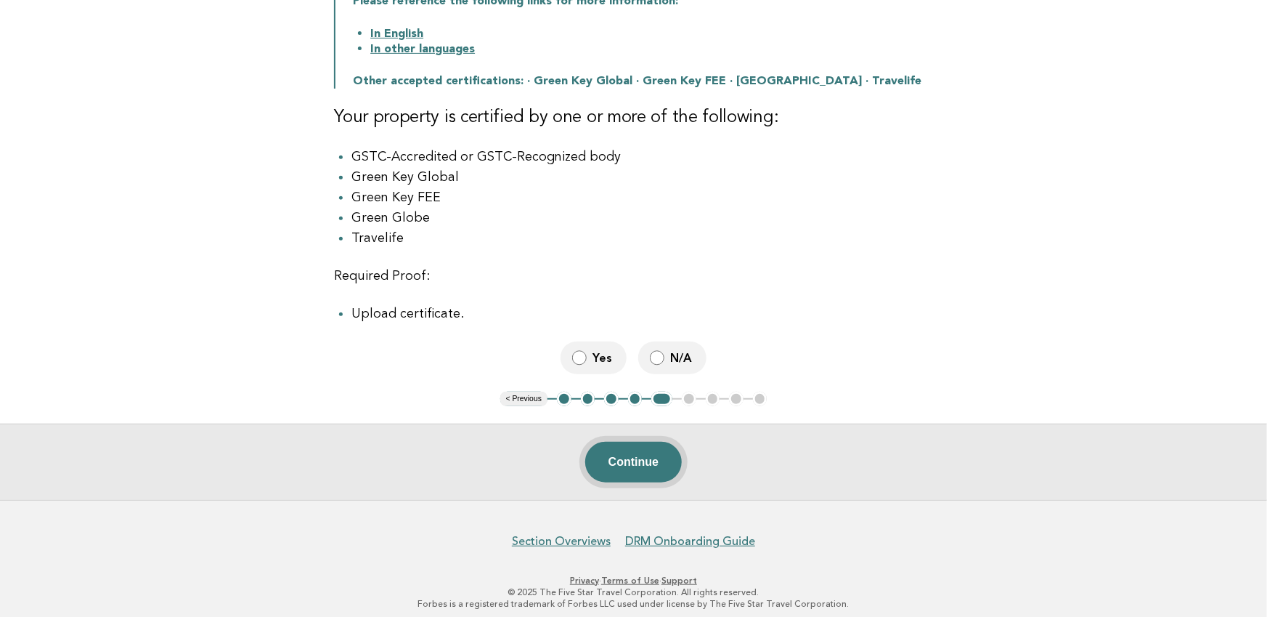
click at [633, 473] on button "Continue" at bounding box center [633, 462] width 97 height 41
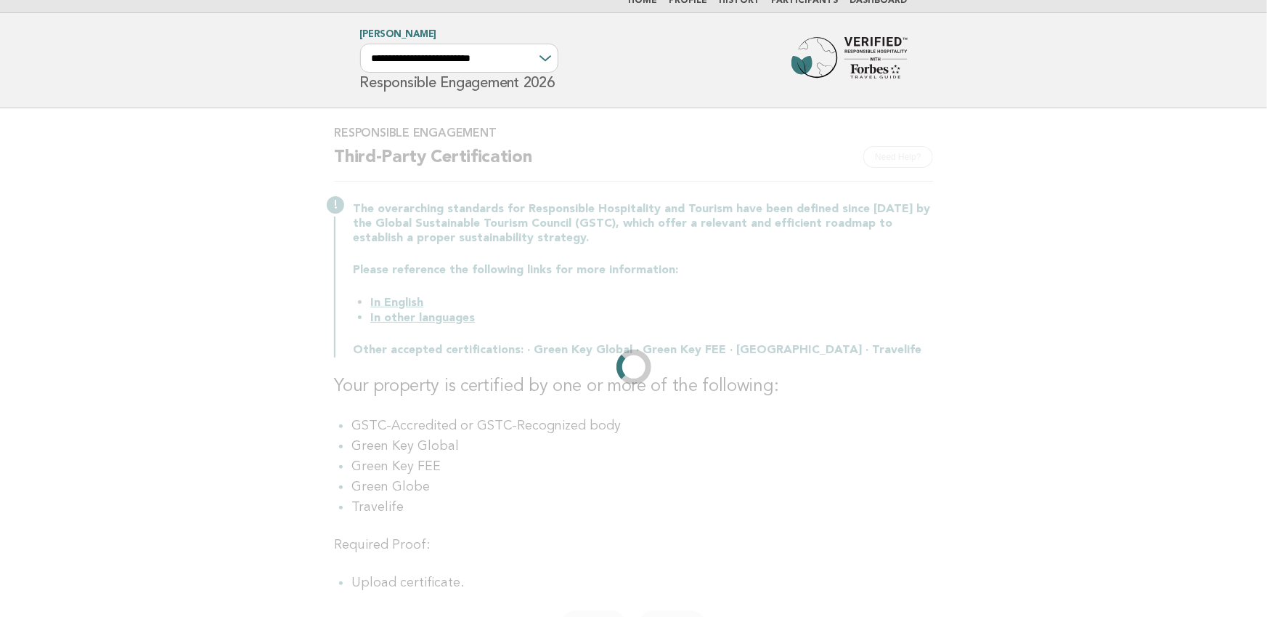
scroll to position [0, 0]
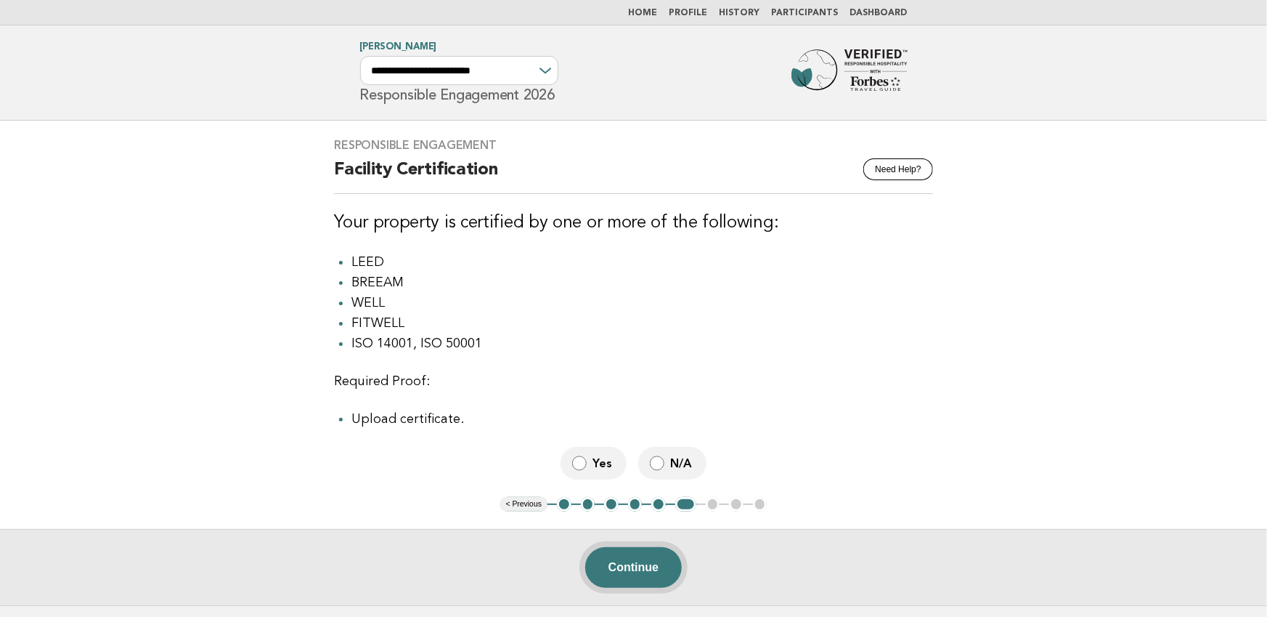
click at [649, 559] on button "Continue" at bounding box center [633, 567] width 97 height 41
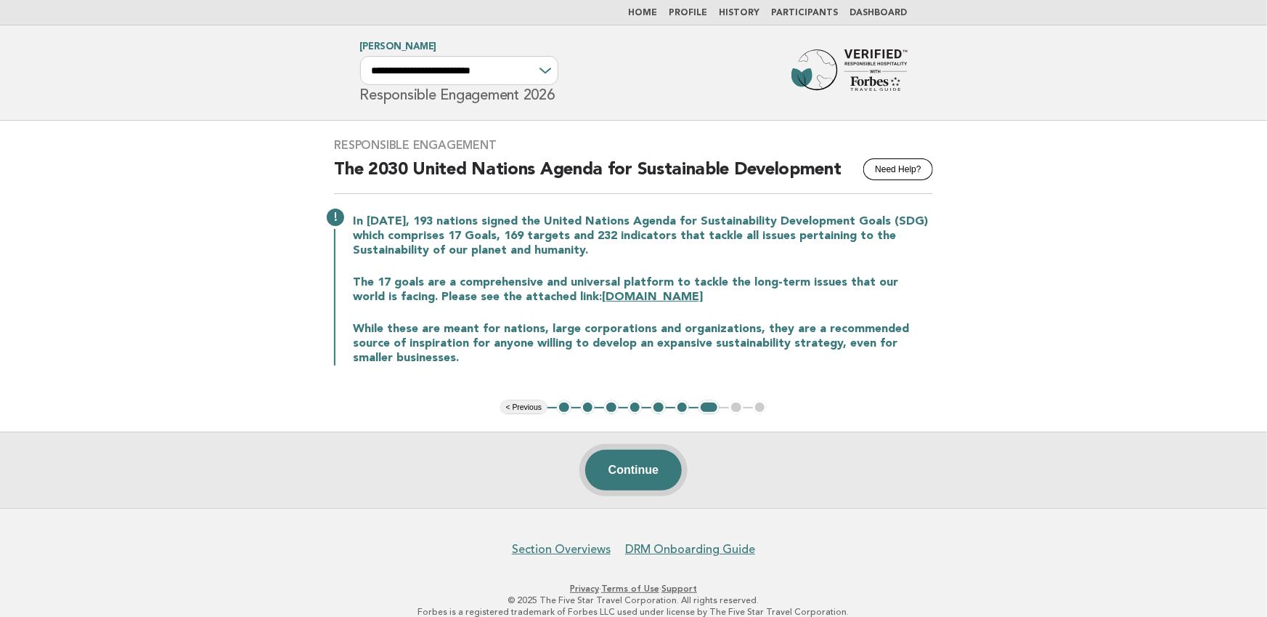
click at [646, 473] on button "Continue" at bounding box center [633, 470] width 97 height 41
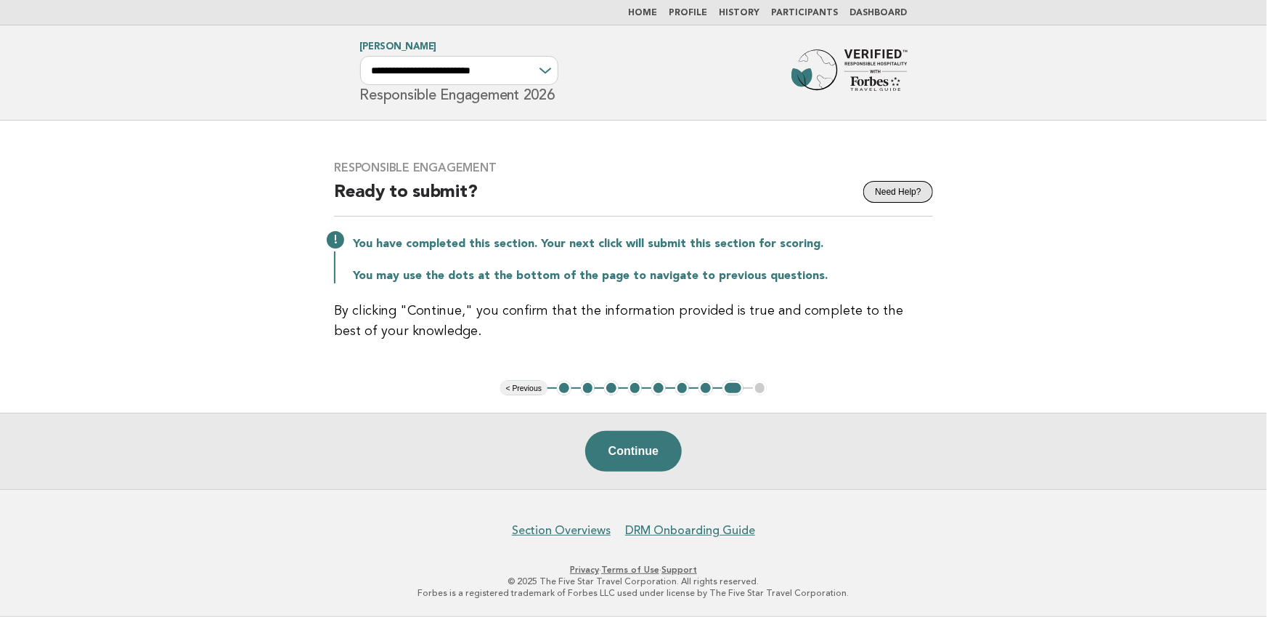
click at [901, 190] on button "Need Help?" at bounding box center [897, 192] width 69 height 22
click at [638, 456] on button "Continue" at bounding box center [633, 451] width 97 height 41
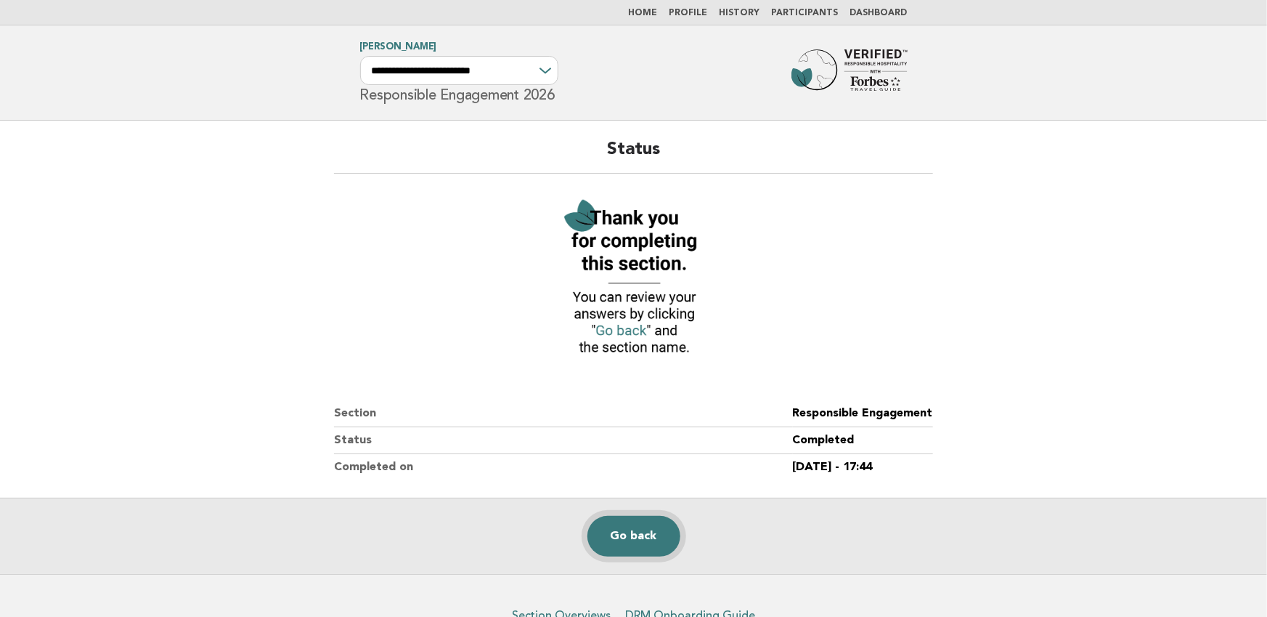
click at [635, 538] on link "Go back" at bounding box center [633, 536] width 93 height 41
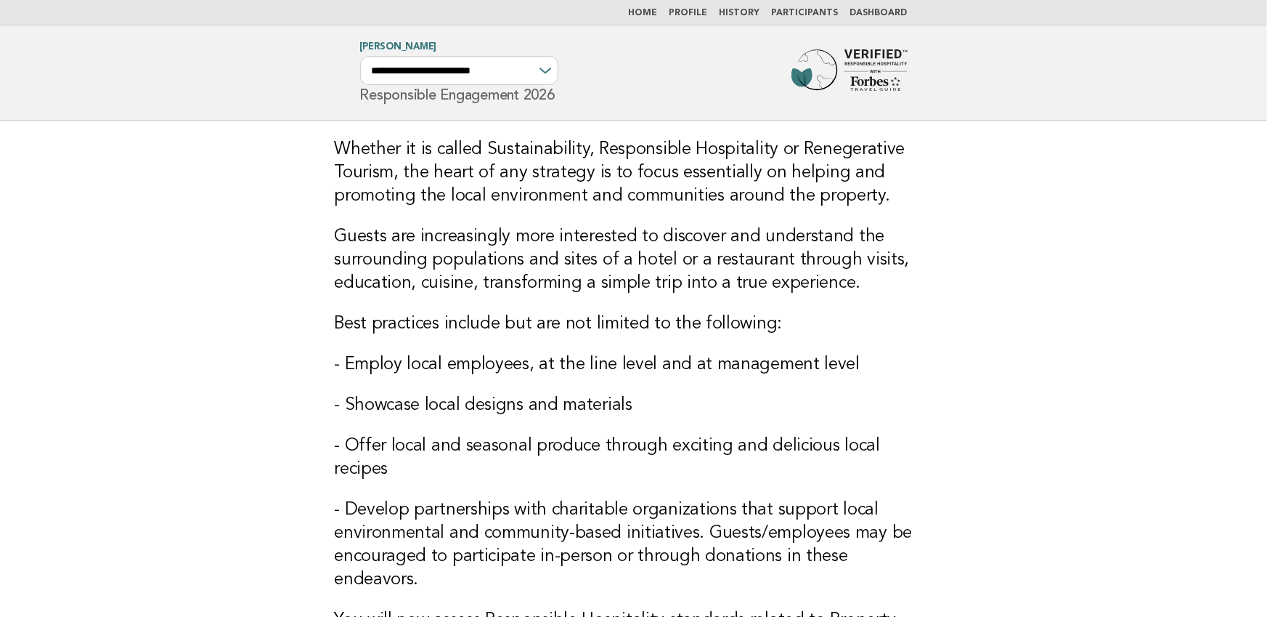
click at [877, 12] on link "Dashboard" at bounding box center [878, 13] width 57 height 9
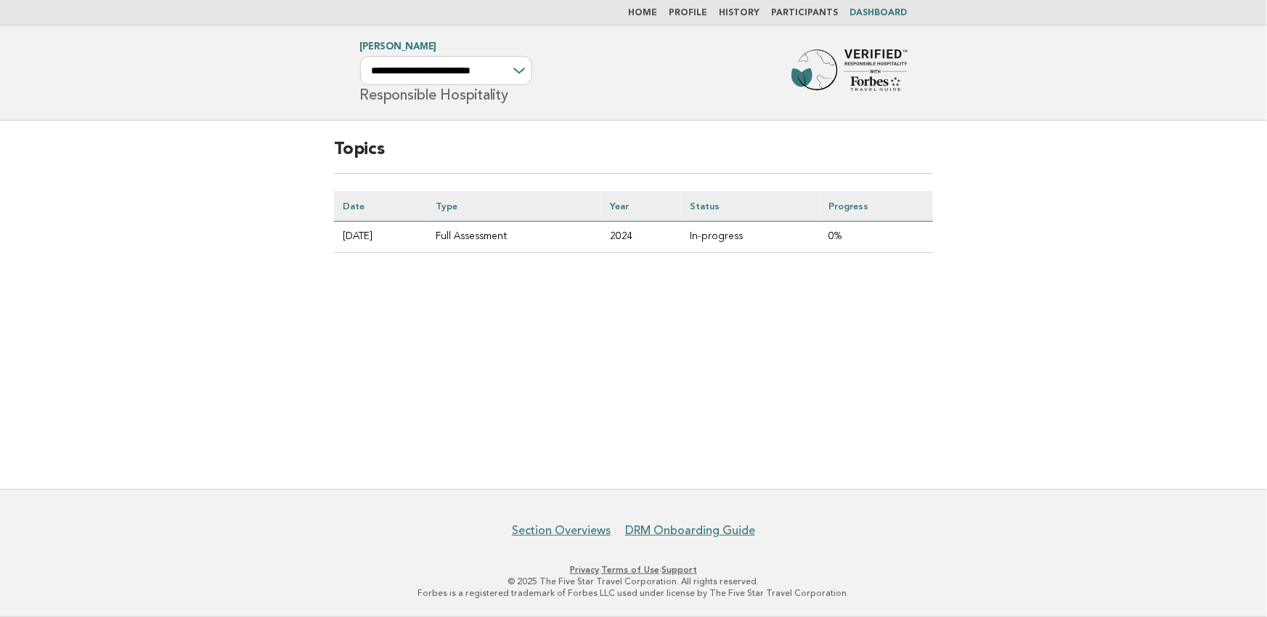
click at [656, 10] on link "Home" at bounding box center [643, 13] width 29 height 9
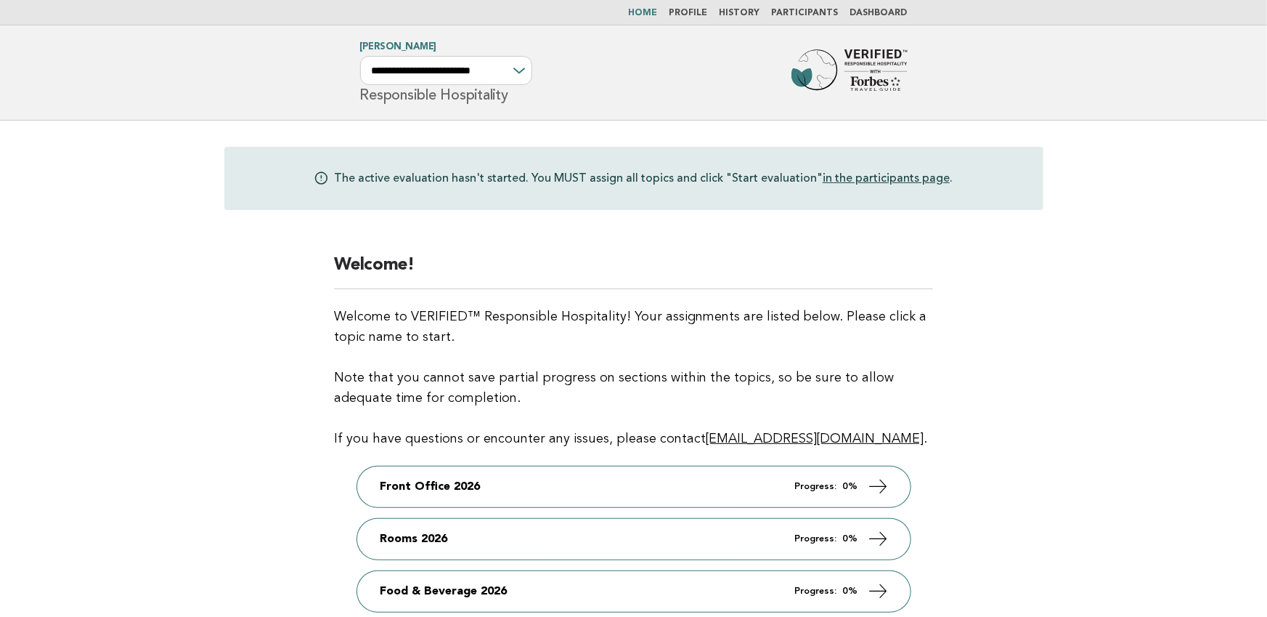
click at [878, 12] on link "Dashboard" at bounding box center [878, 13] width 57 height 9
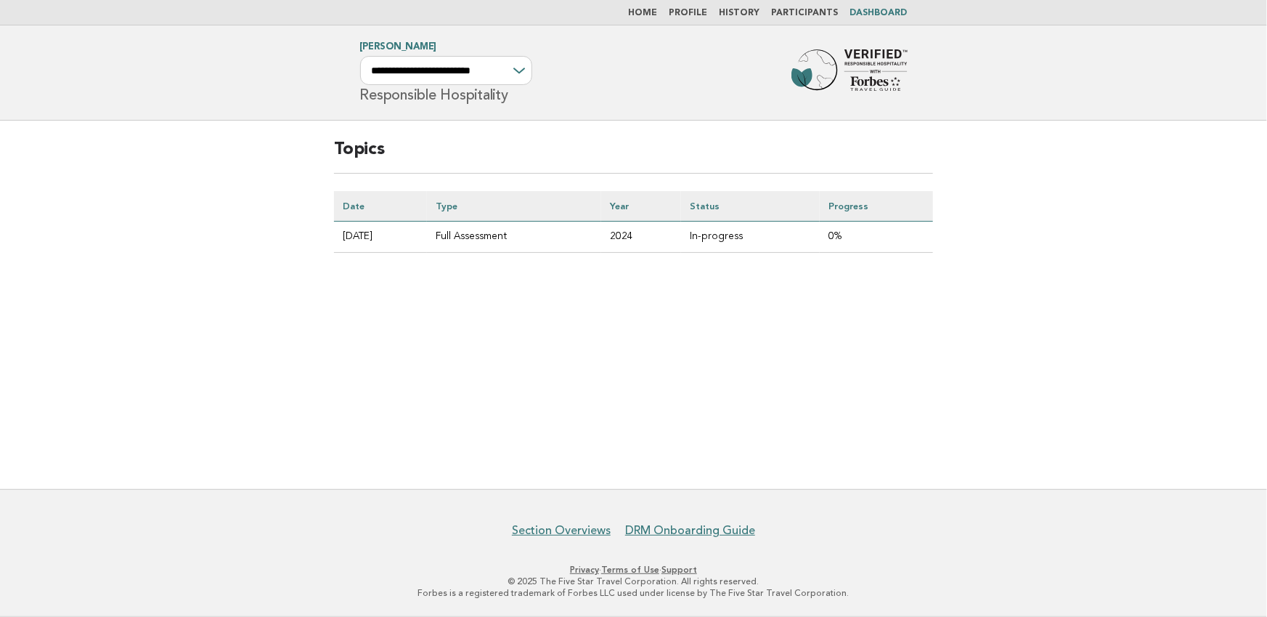
click at [489, 232] on td "Full Assessment" at bounding box center [514, 236] width 174 height 31
click at [658, 9] on link "Home" at bounding box center [643, 13] width 29 height 9
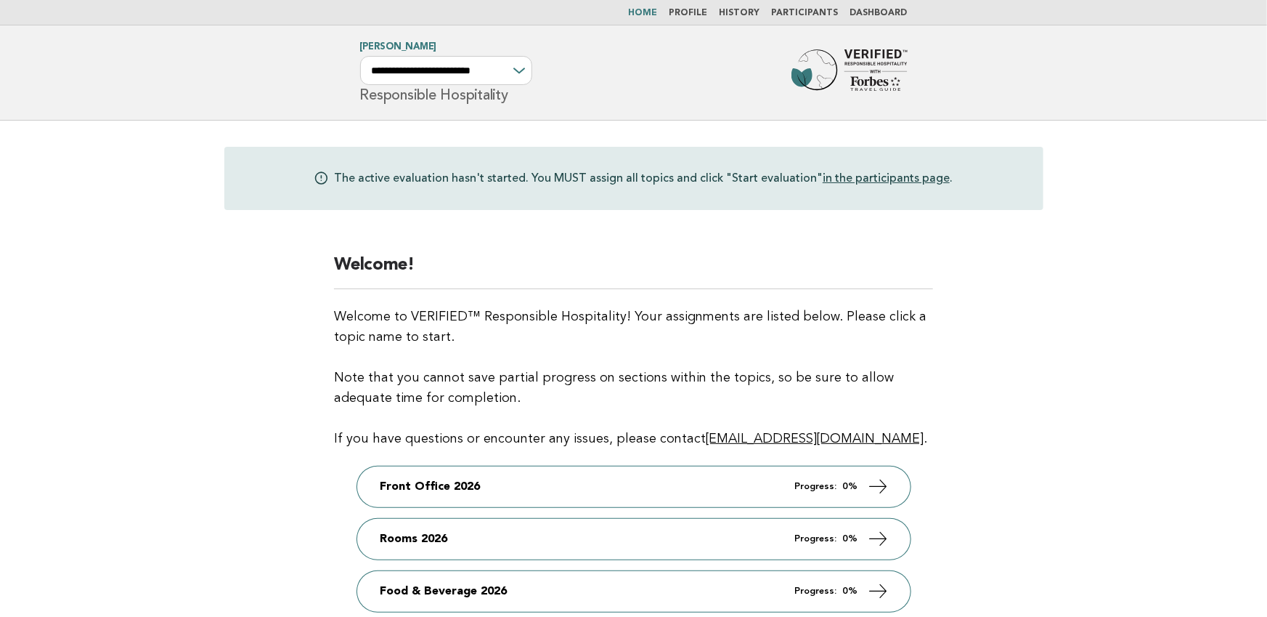
click at [708, 12] on link "Profile" at bounding box center [689, 13] width 38 height 9
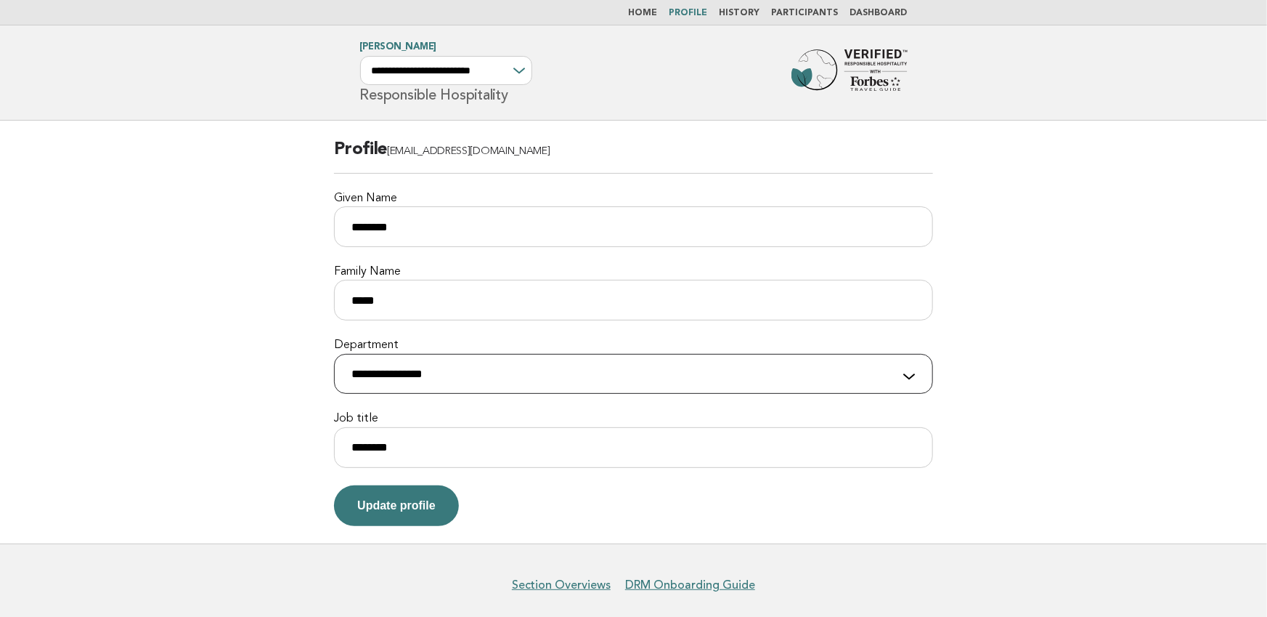
click at [808, 369] on select "**********" at bounding box center [633, 374] width 599 height 41
click at [495, 79] on select "**********" at bounding box center [446, 70] width 172 height 29
select select "**********"
click at [360, 56] on select "**********" at bounding box center [446, 70] width 172 height 29
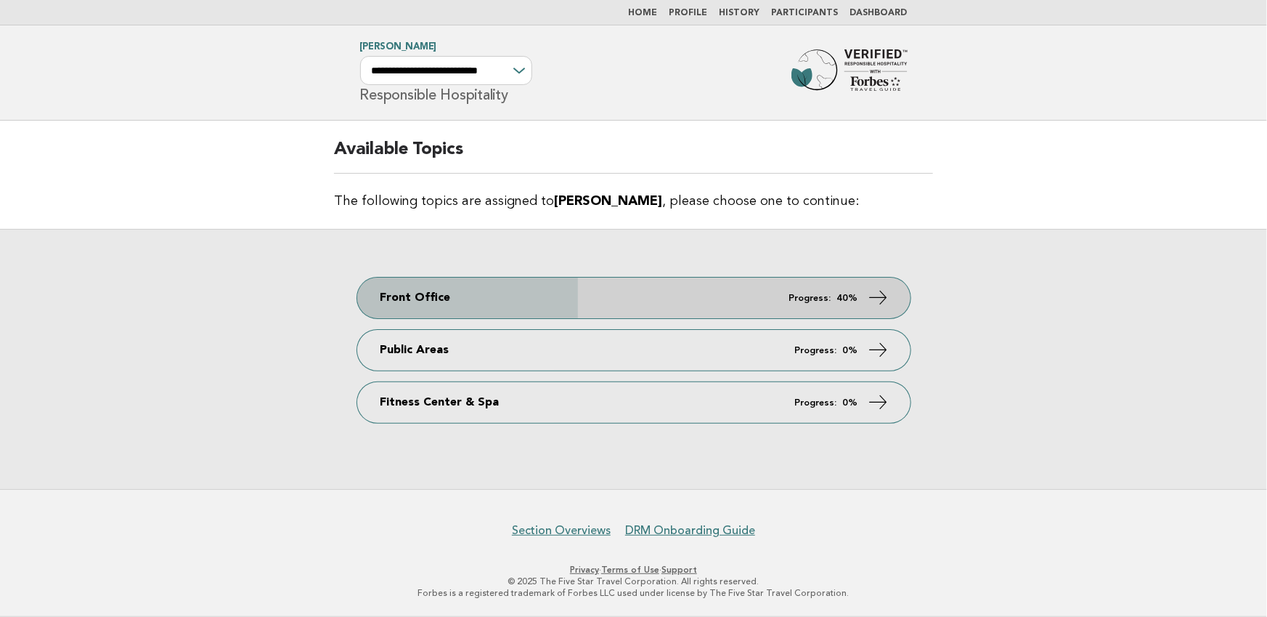
click at [611, 295] on link "Front Office Progress: 40%" at bounding box center [633, 297] width 553 height 41
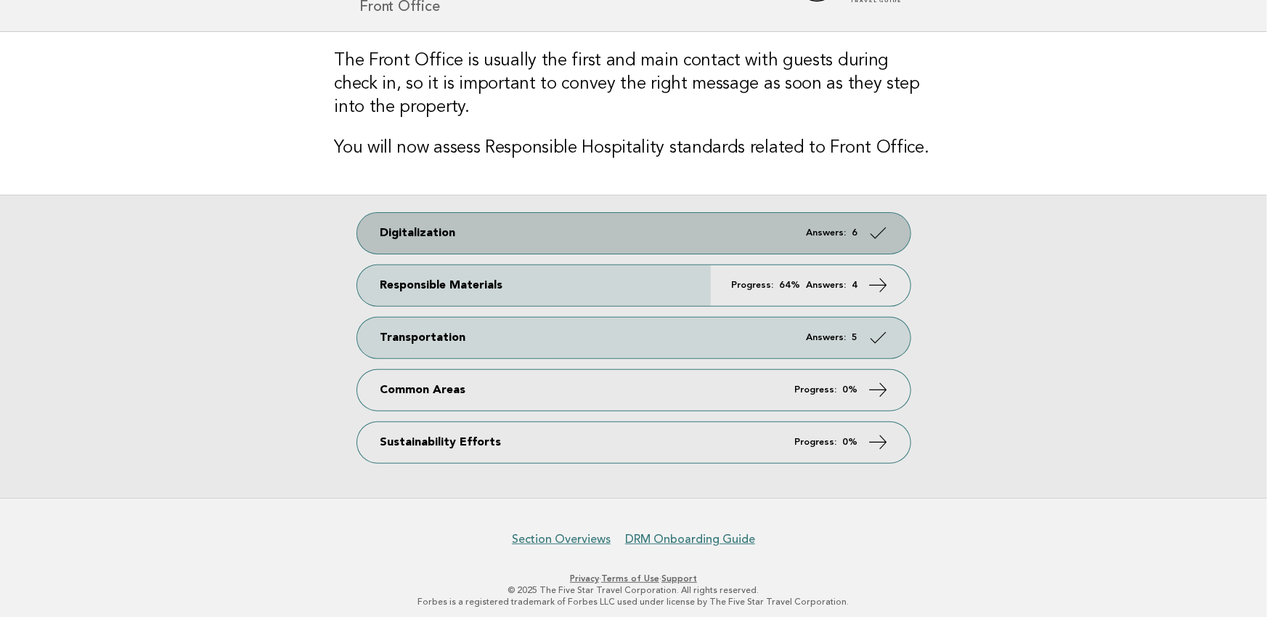
scroll to position [97, 0]
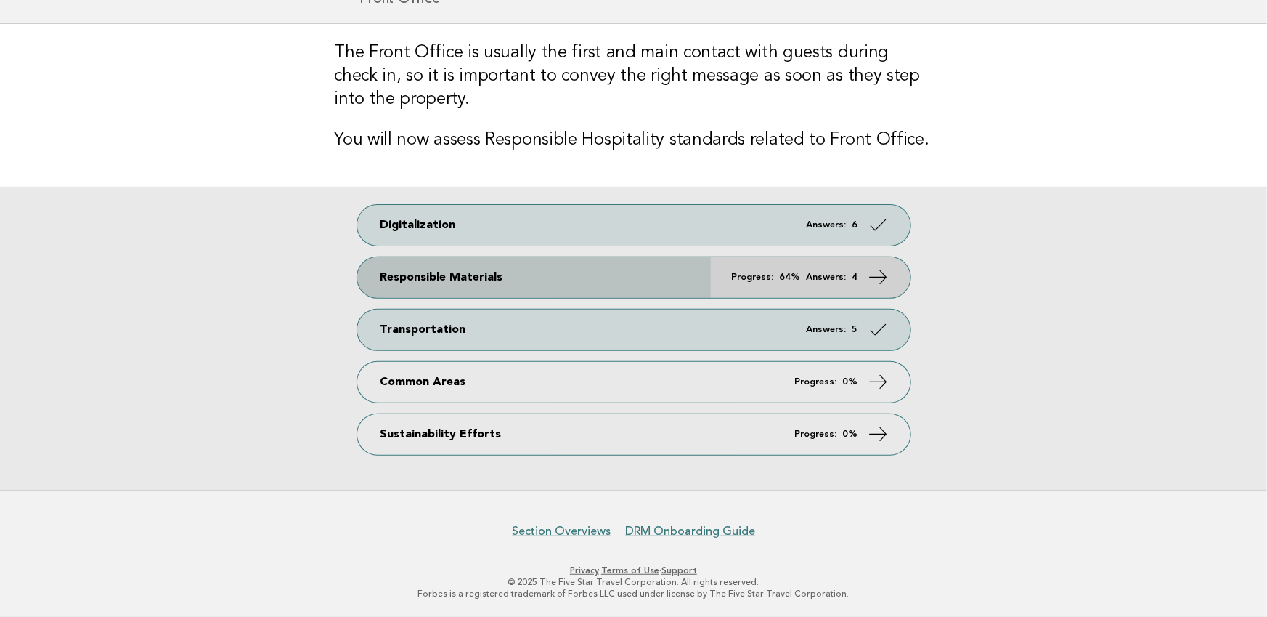
click at [704, 295] on link "Responsible Materials Progress: 64% Answers: 4" at bounding box center [633, 277] width 553 height 41
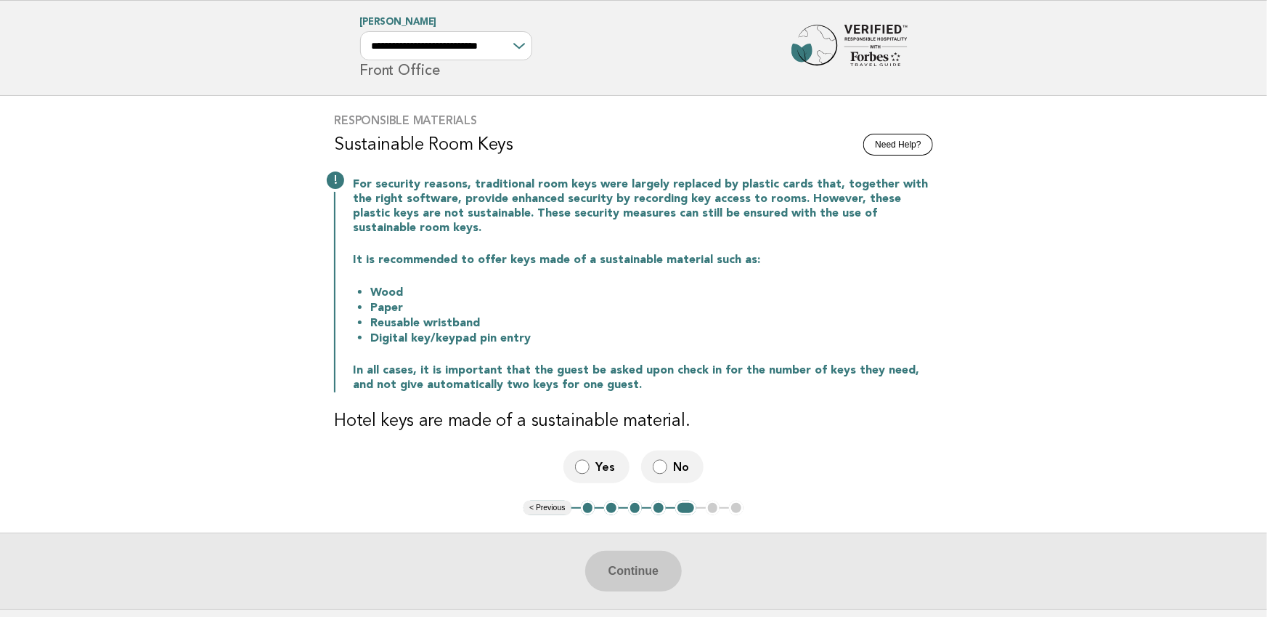
scroll to position [26, 0]
click at [607, 457] on span "Yes" at bounding box center [606, 464] width 23 height 15
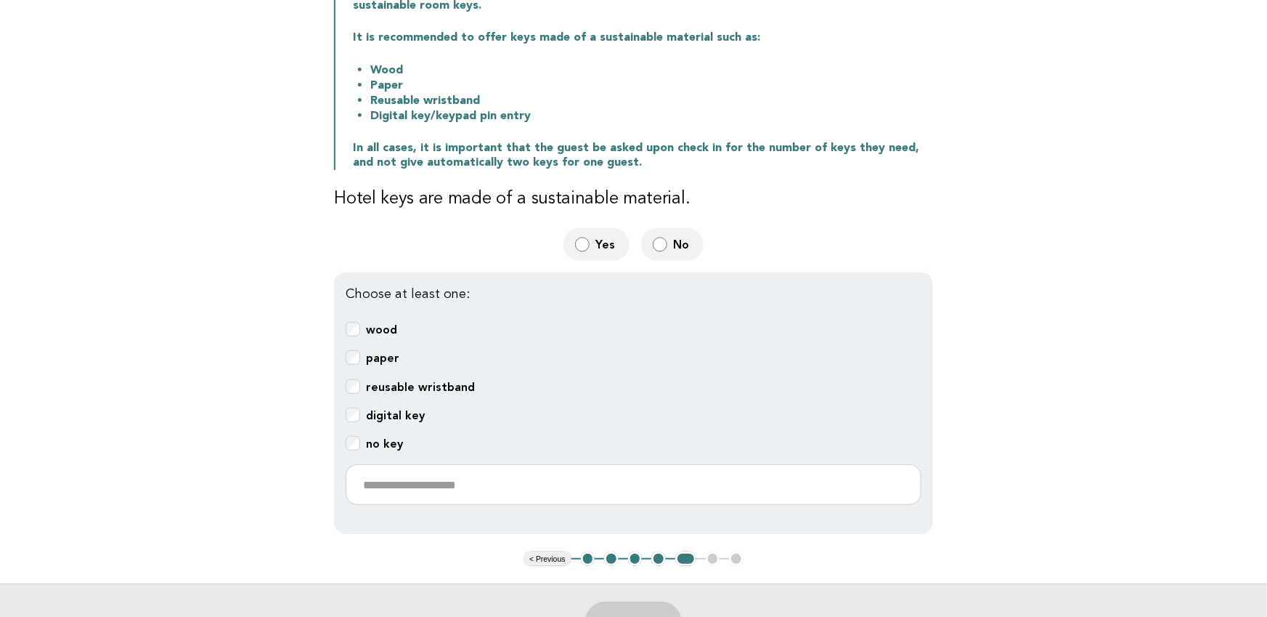
scroll to position [262, 0]
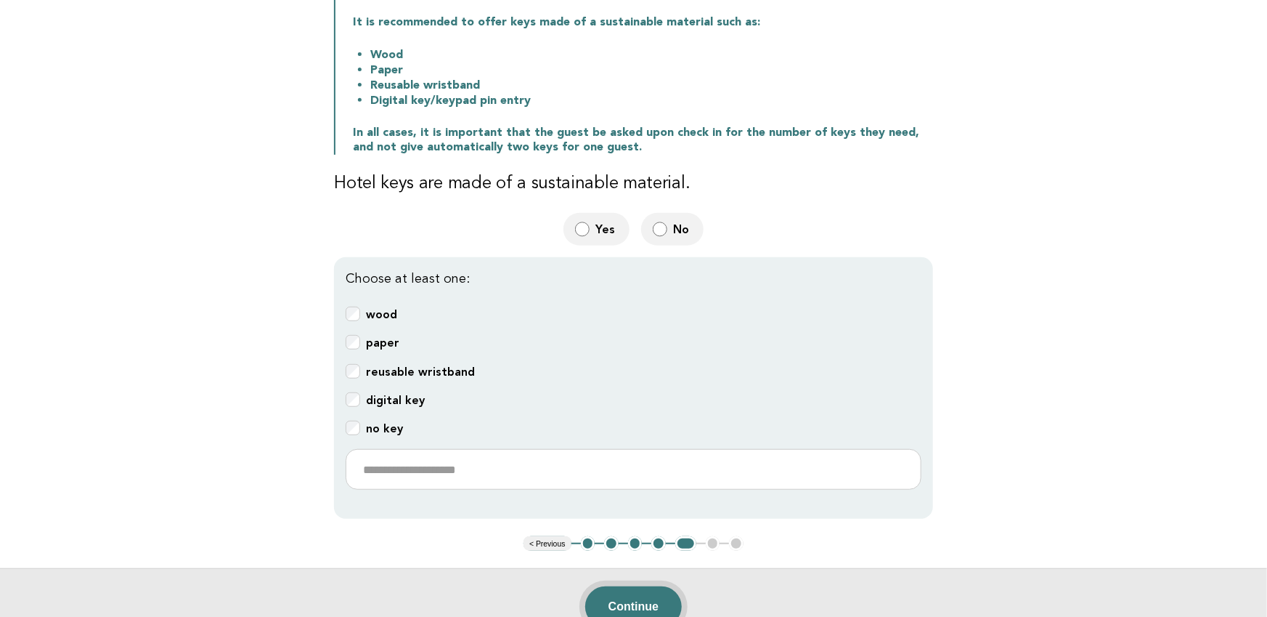
click at [631, 586] on button "Continue" at bounding box center [633, 606] width 97 height 41
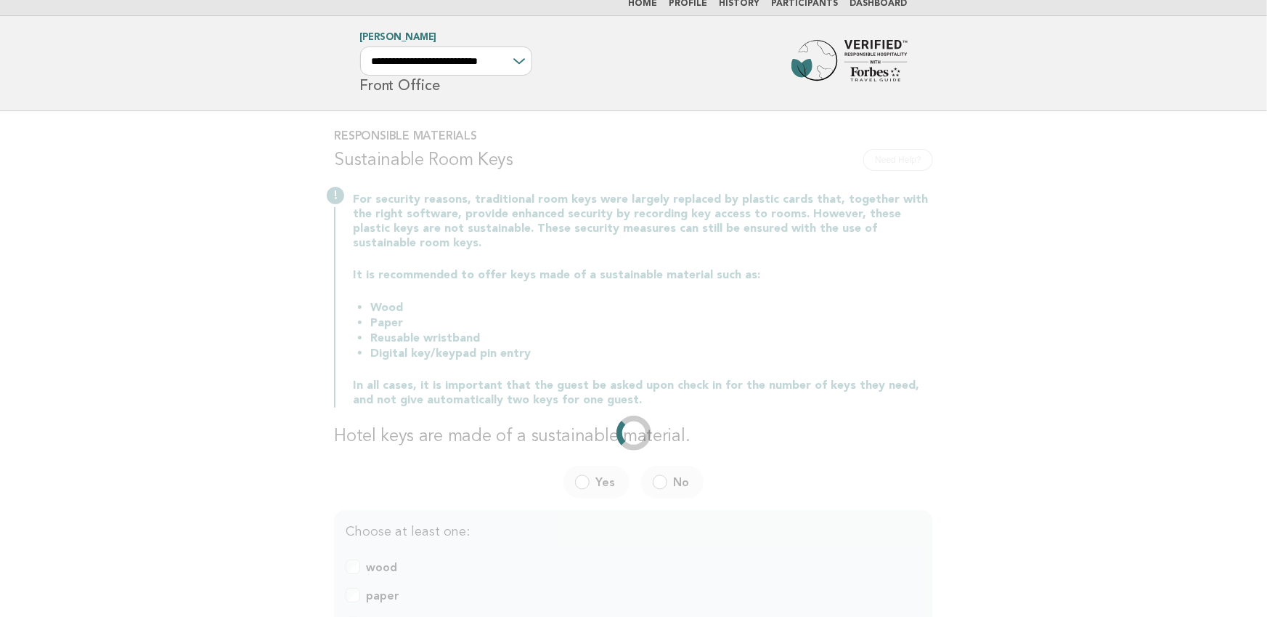
scroll to position [0, 0]
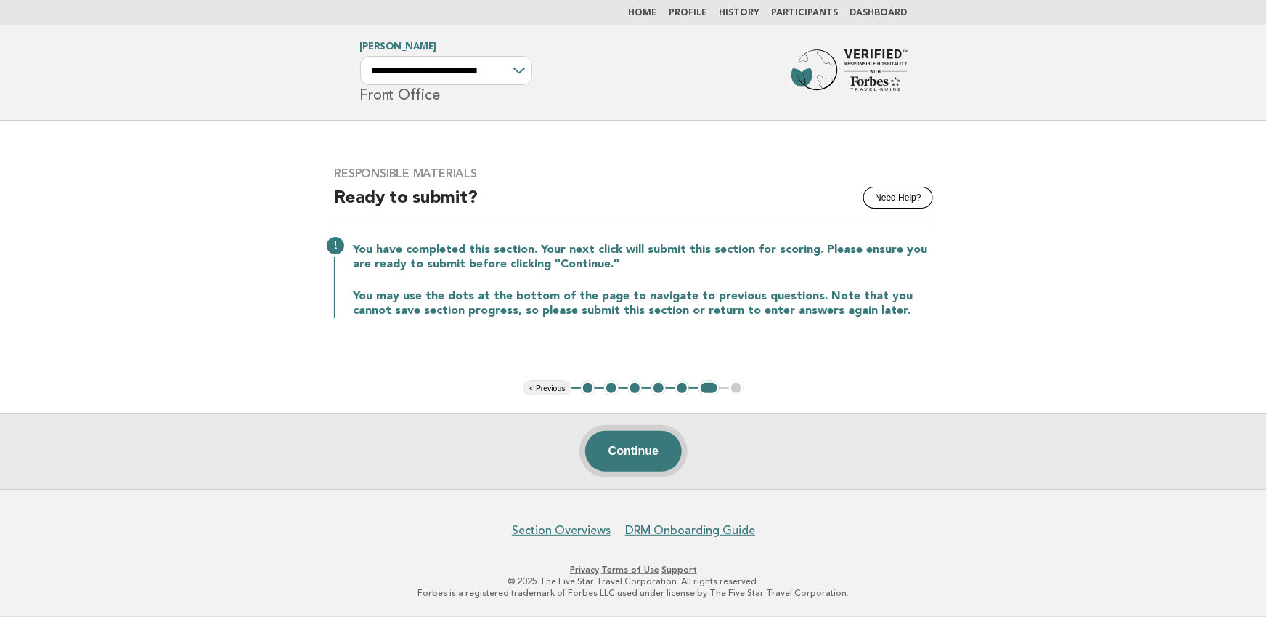
click at [640, 444] on button "Continue" at bounding box center [633, 451] width 97 height 41
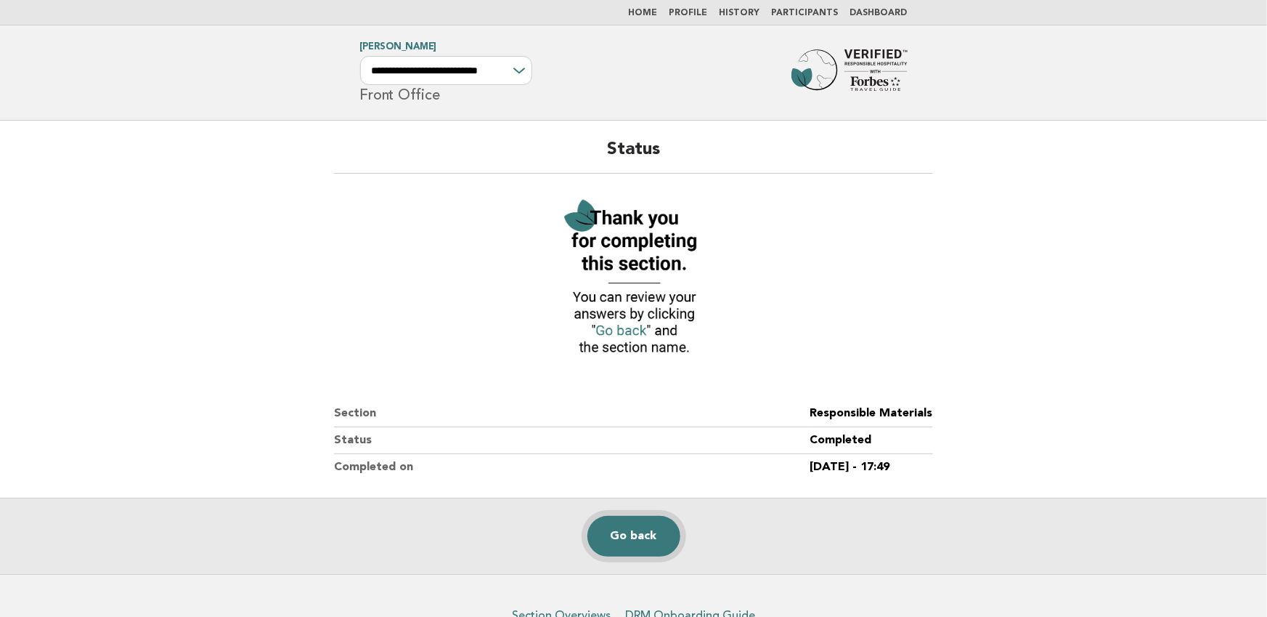
click at [646, 528] on link "Go back" at bounding box center [633, 536] width 93 height 41
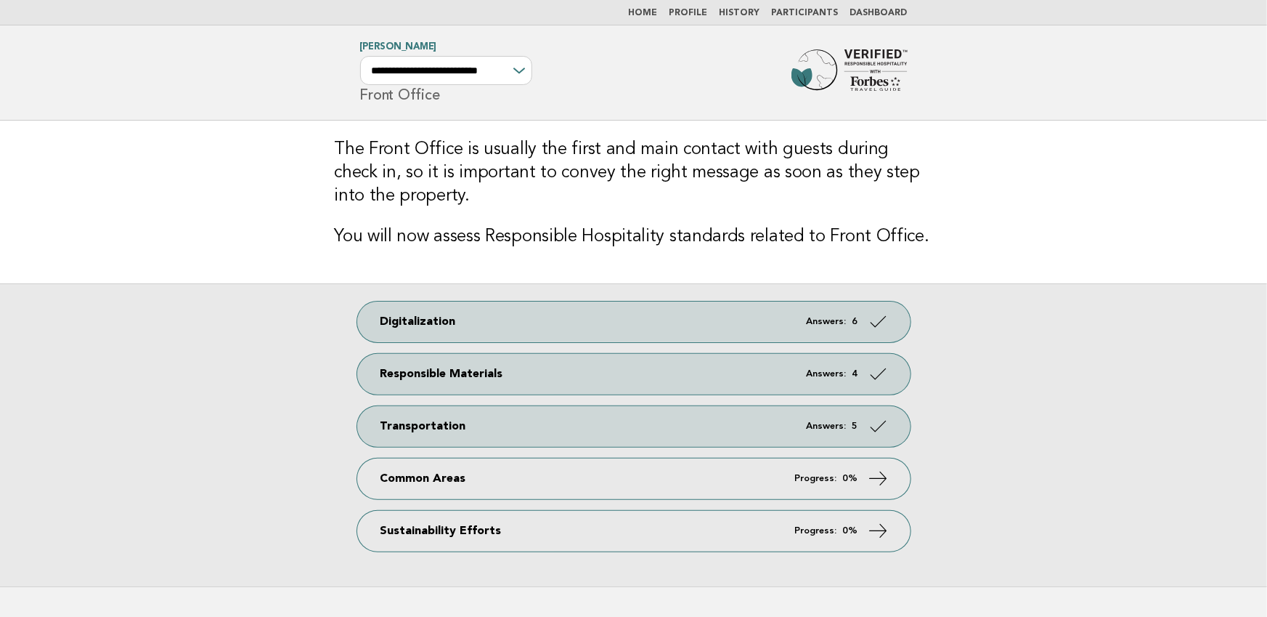
click at [880, 13] on link "Dashboard" at bounding box center [878, 13] width 57 height 9
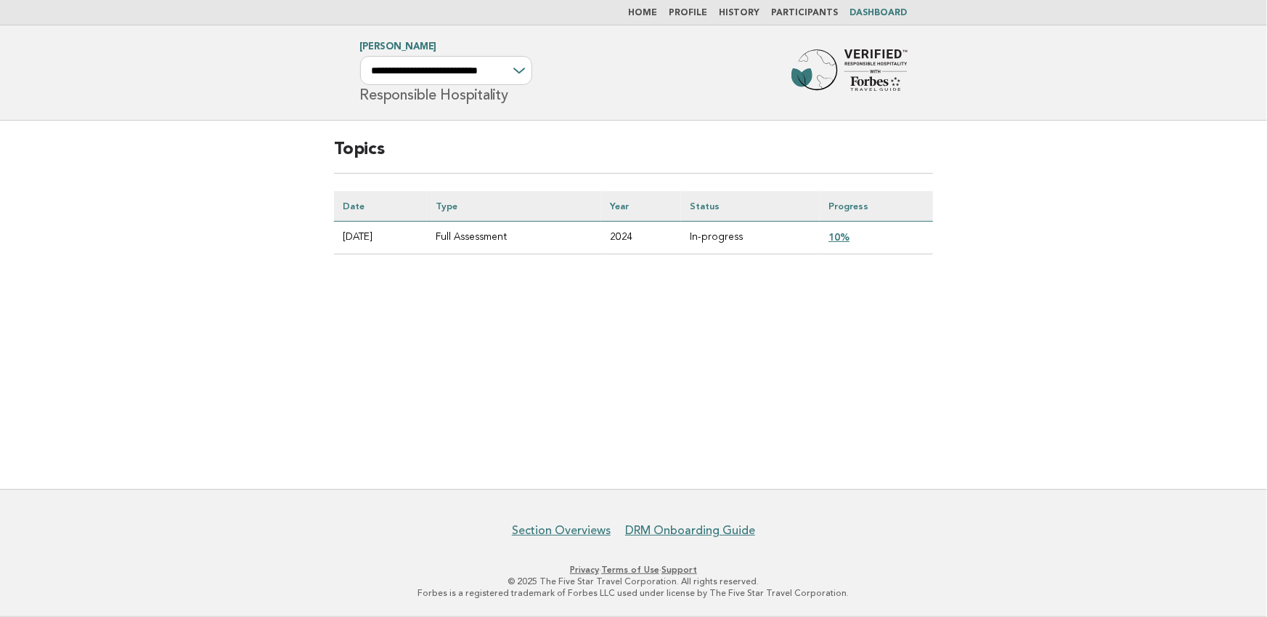
click at [847, 235] on link "10%" at bounding box center [839, 237] width 21 height 12
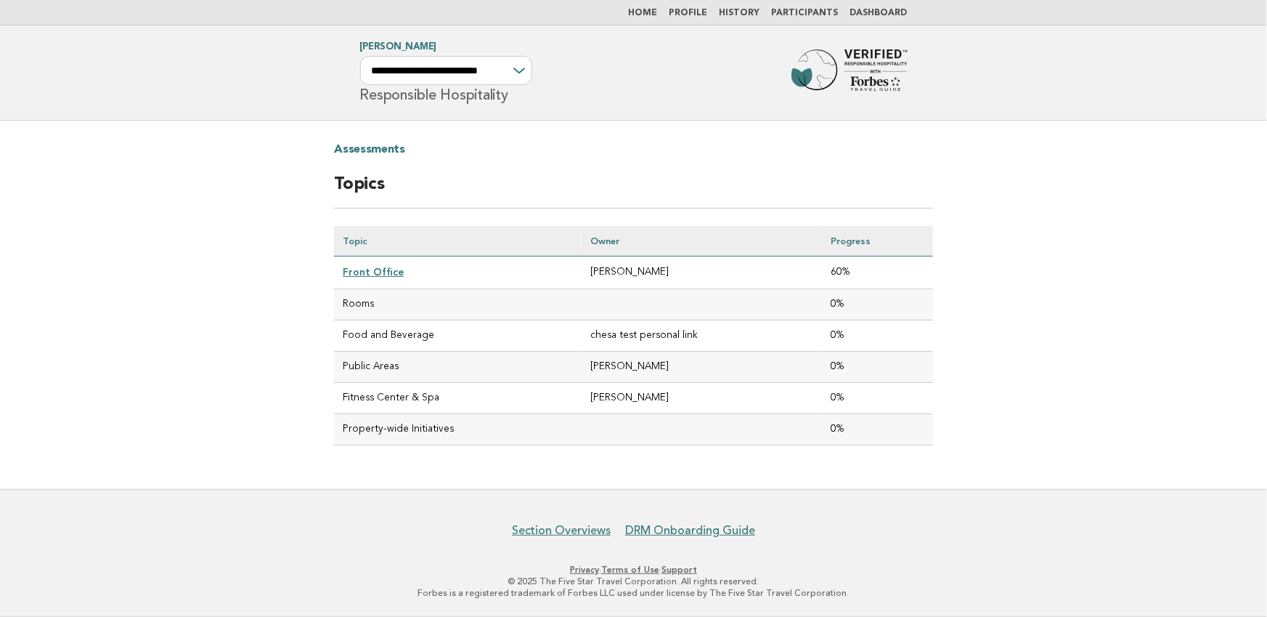
click at [839, 426] on td "0%" at bounding box center [878, 429] width 110 height 31
click at [825, 15] on link "Participants" at bounding box center [805, 13] width 67 height 9
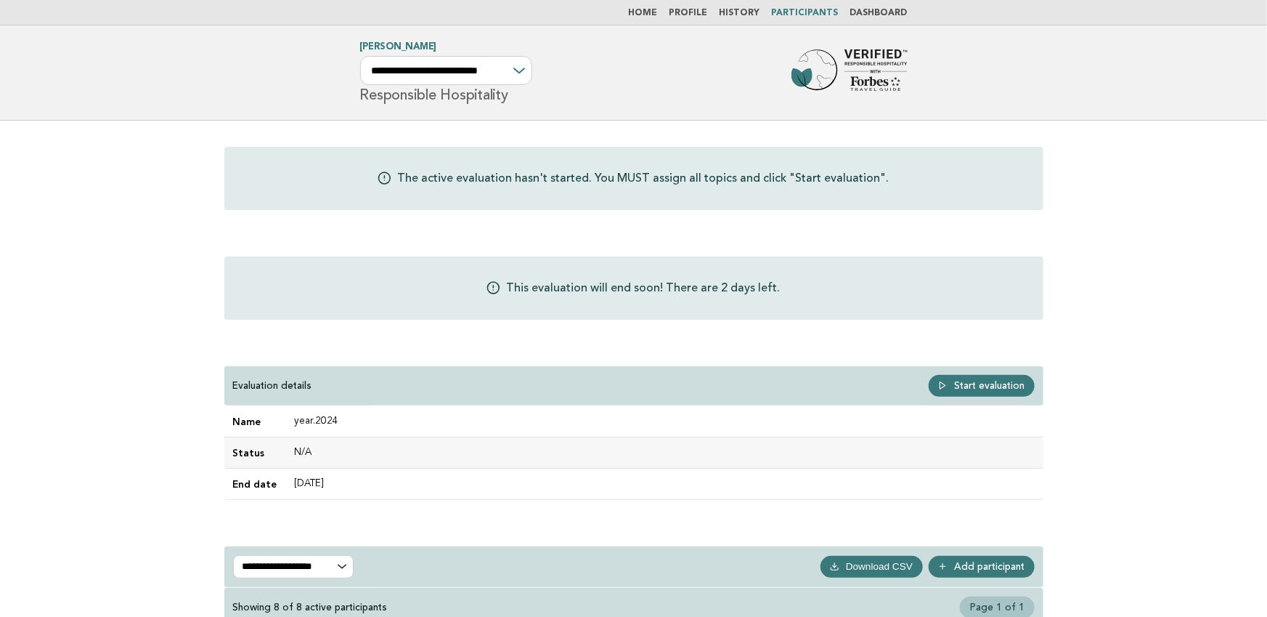
click at [739, 10] on link "History" at bounding box center [740, 13] width 41 height 9
